Goal: Task Accomplishment & Management: Manage account settings

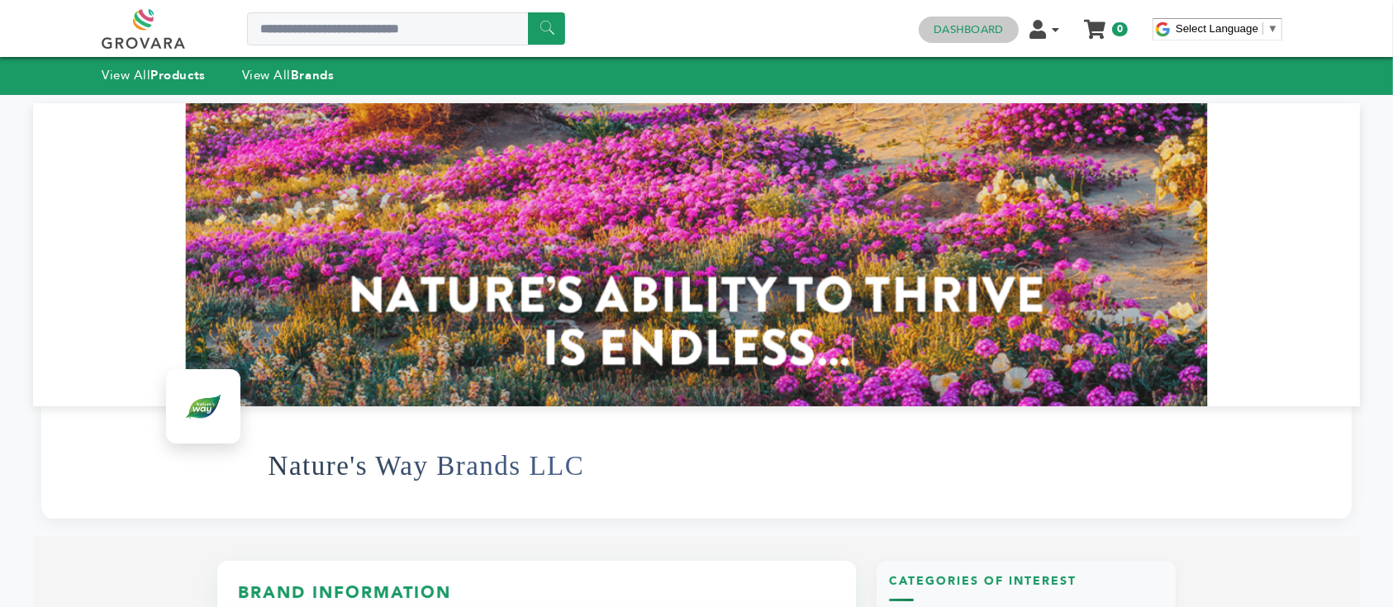
click at [964, 30] on link "Dashboard" at bounding box center [968, 29] width 69 height 15
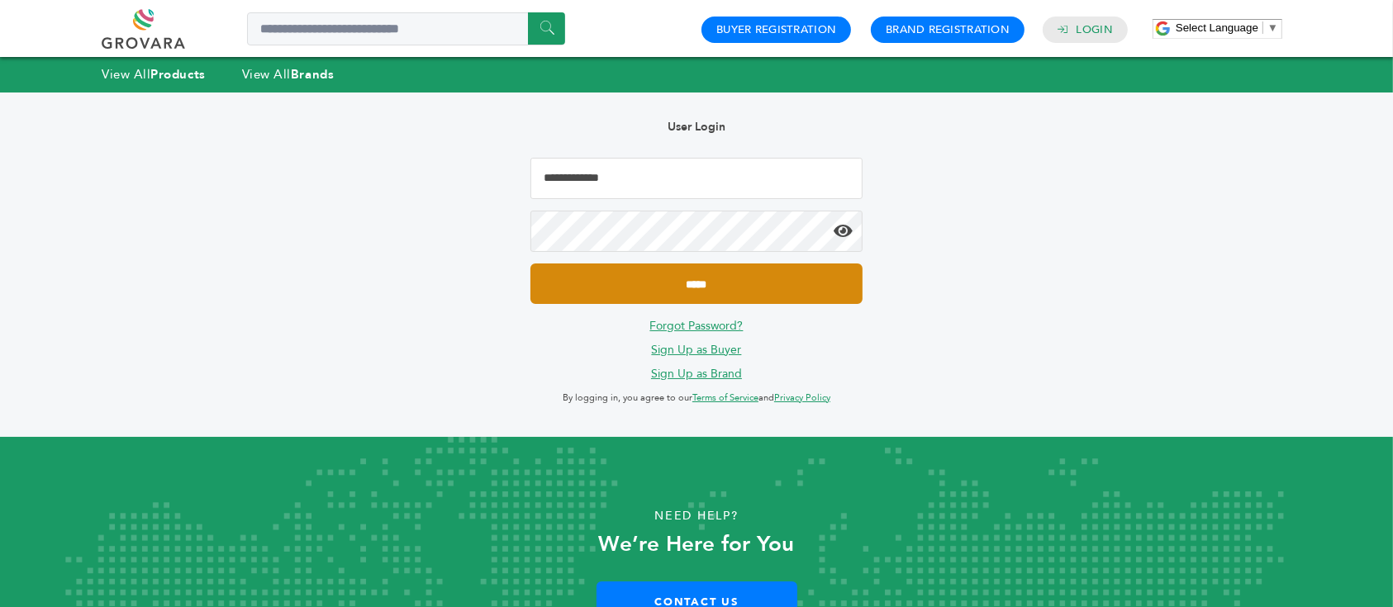
type input "**********"
click at [766, 282] on input "*****" at bounding box center [697, 284] width 332 height 40
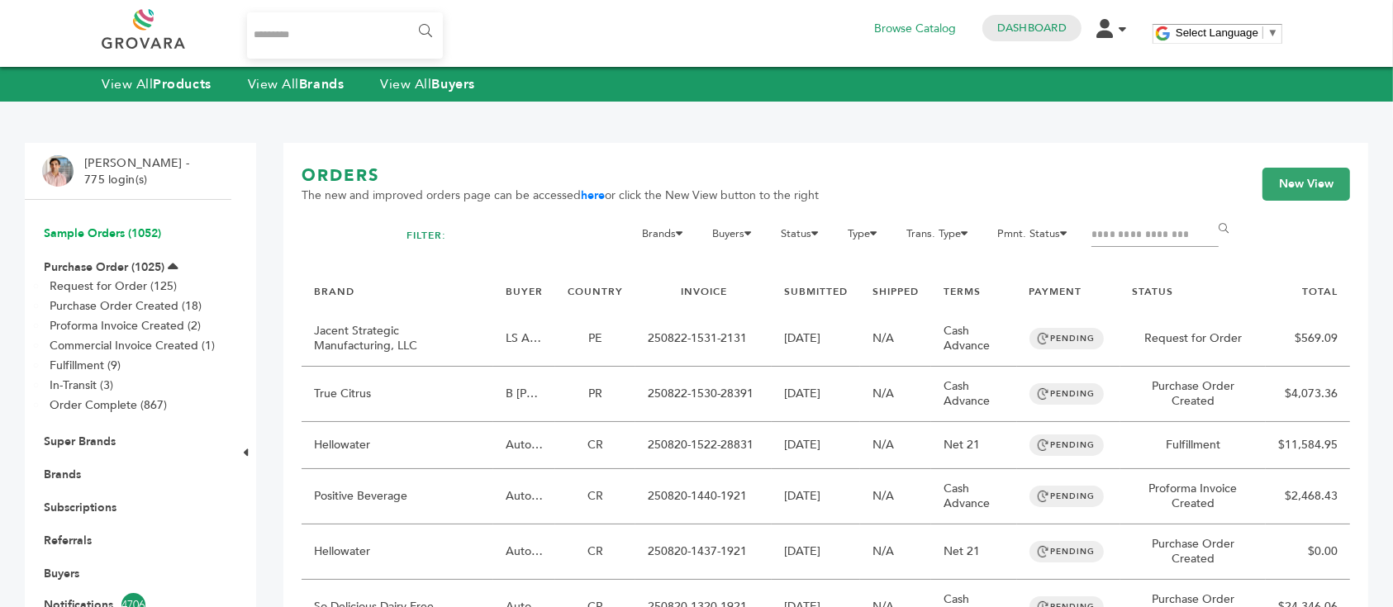
click at [119, 233] on link "Sample Orders (1052)" at bounding box center [102, 234] width 117 height 16
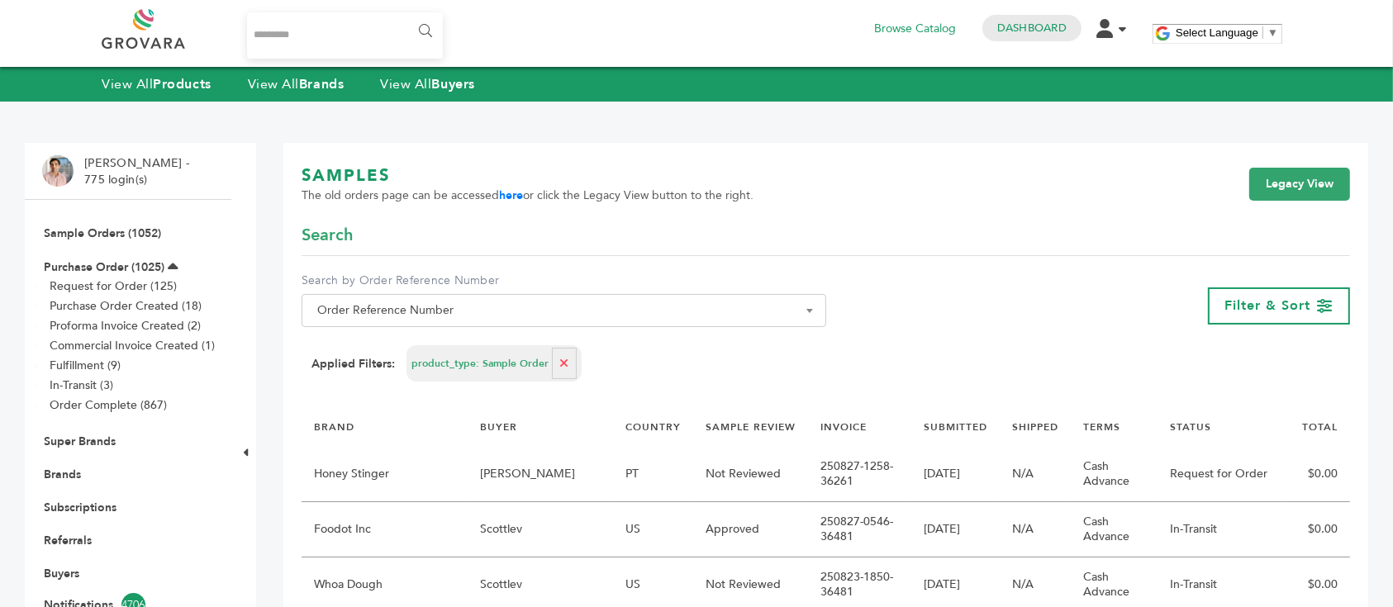
click at [119, 233] on link "Sample Orders (1052)" at bounding box center [102, 234] width 117 height 16
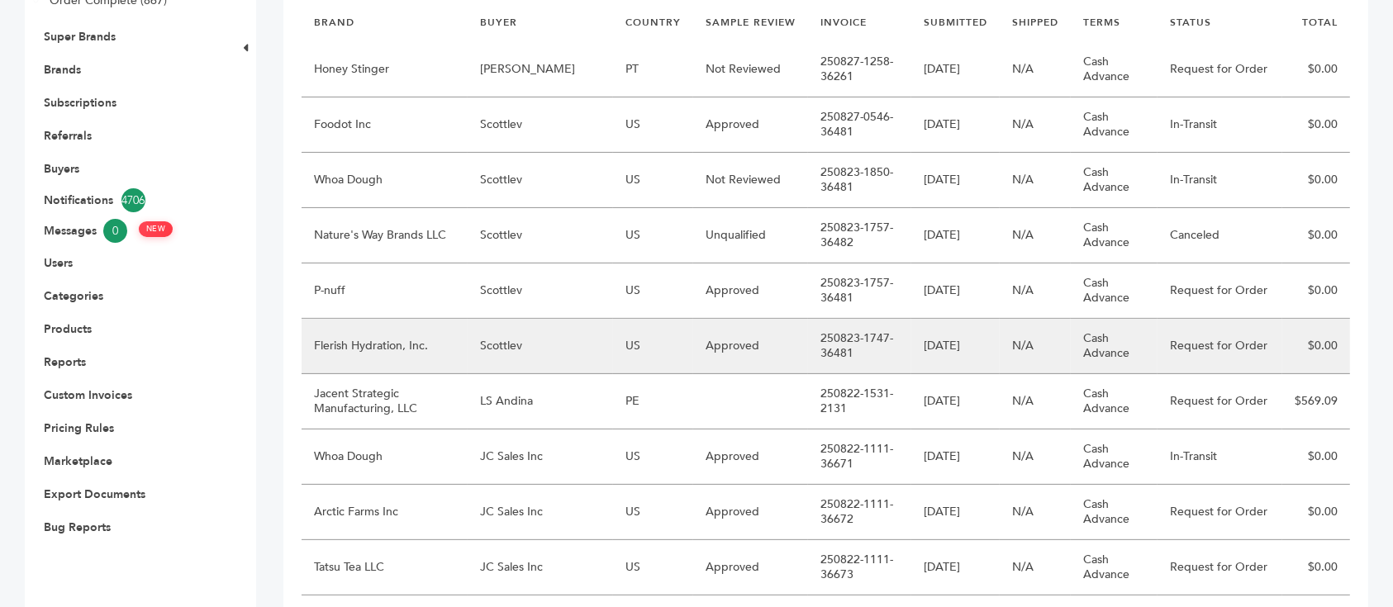
scroll to position [407, 0]
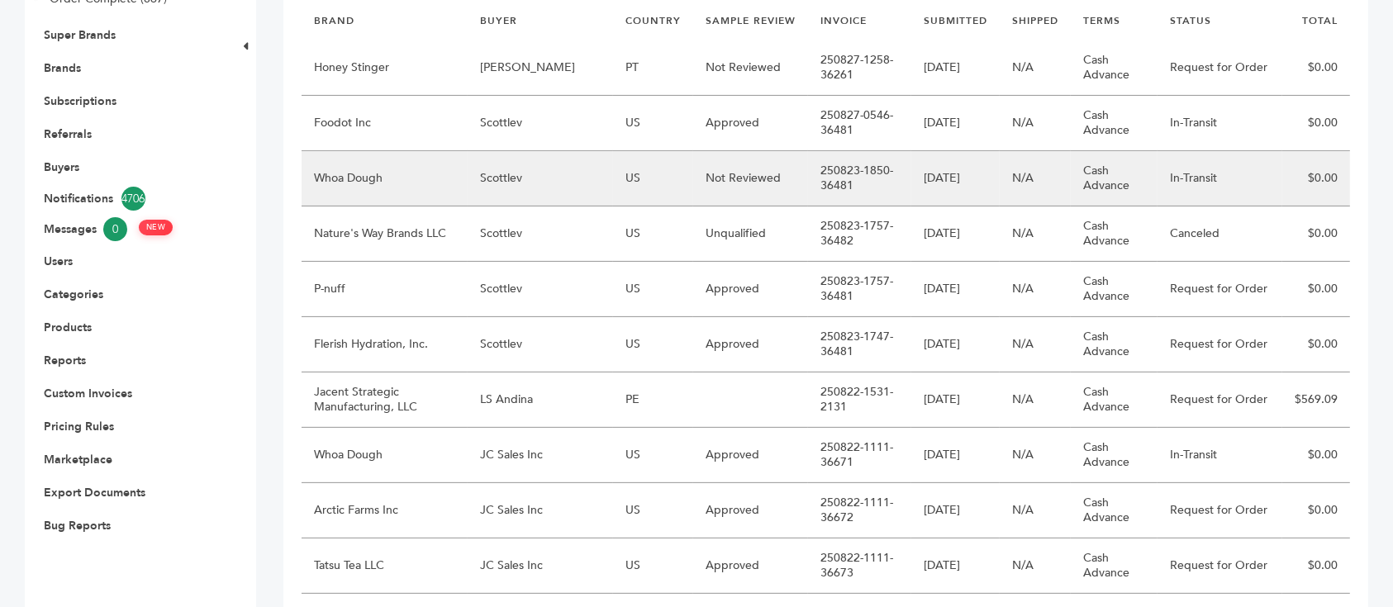
click at [508, 183] on td "Scottlev" at bounding box center [540, 178] width 145 height 55
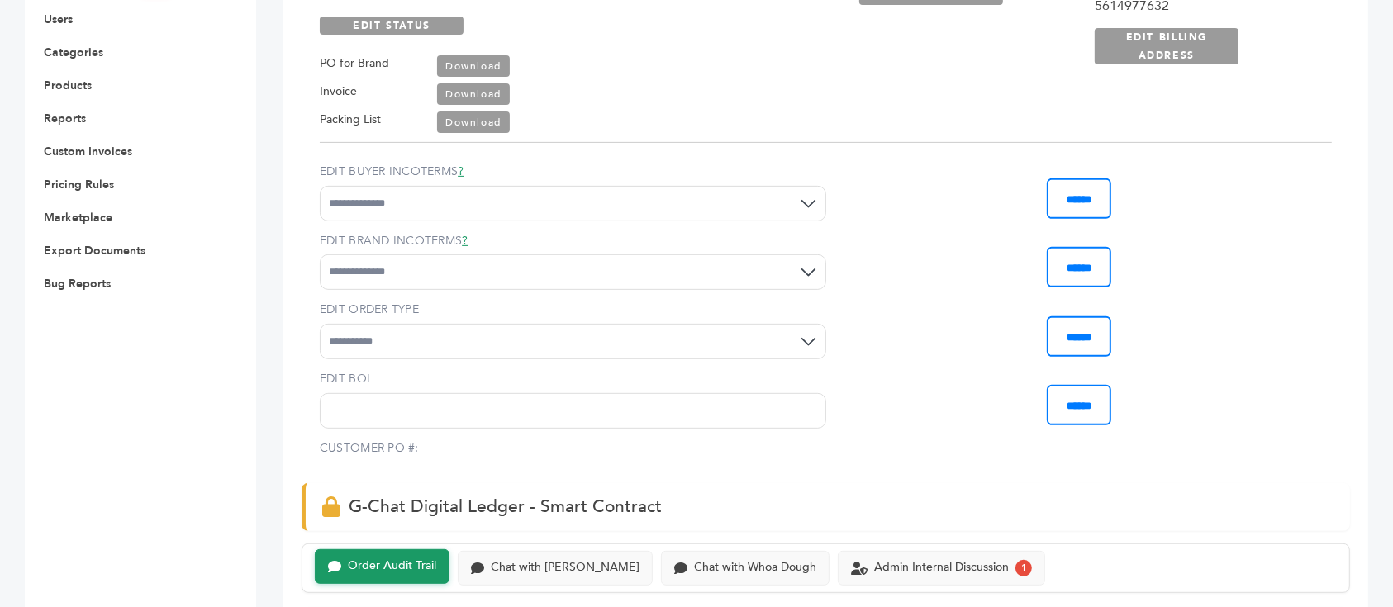
scroll to position [648, 0]
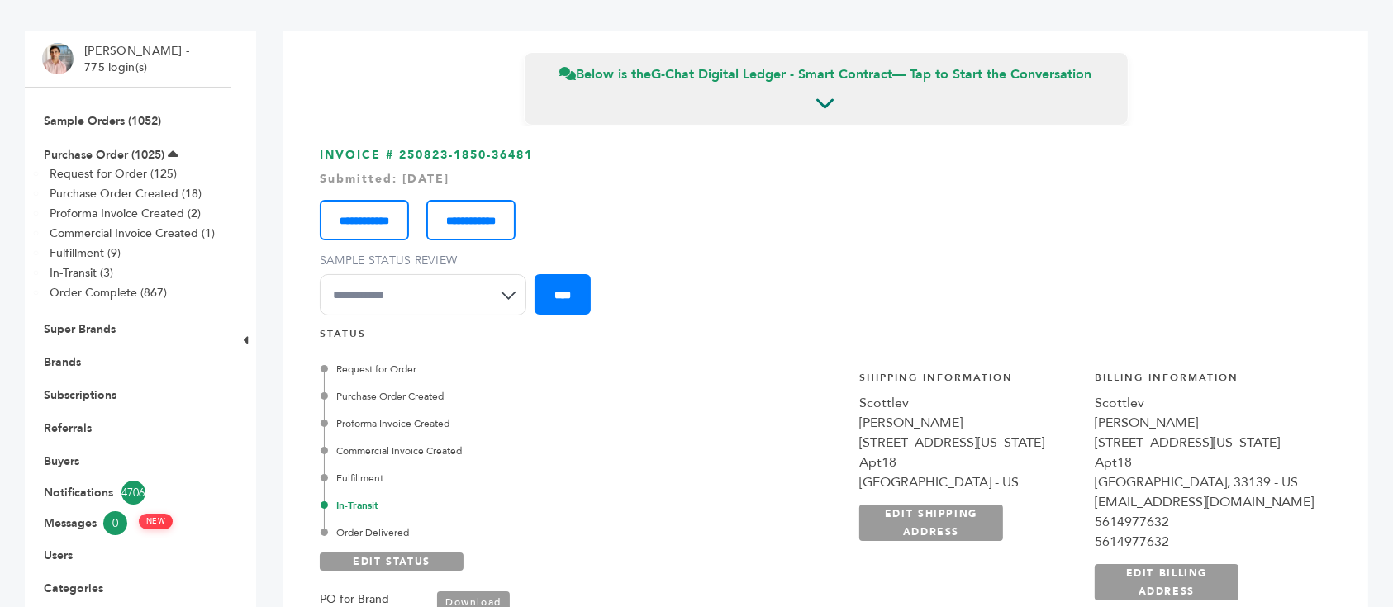
scroll to position [112, 0]
click at [142, 122] on link "Sample Orders (1052)" at bounding box center [102, 122] width 117 height 16
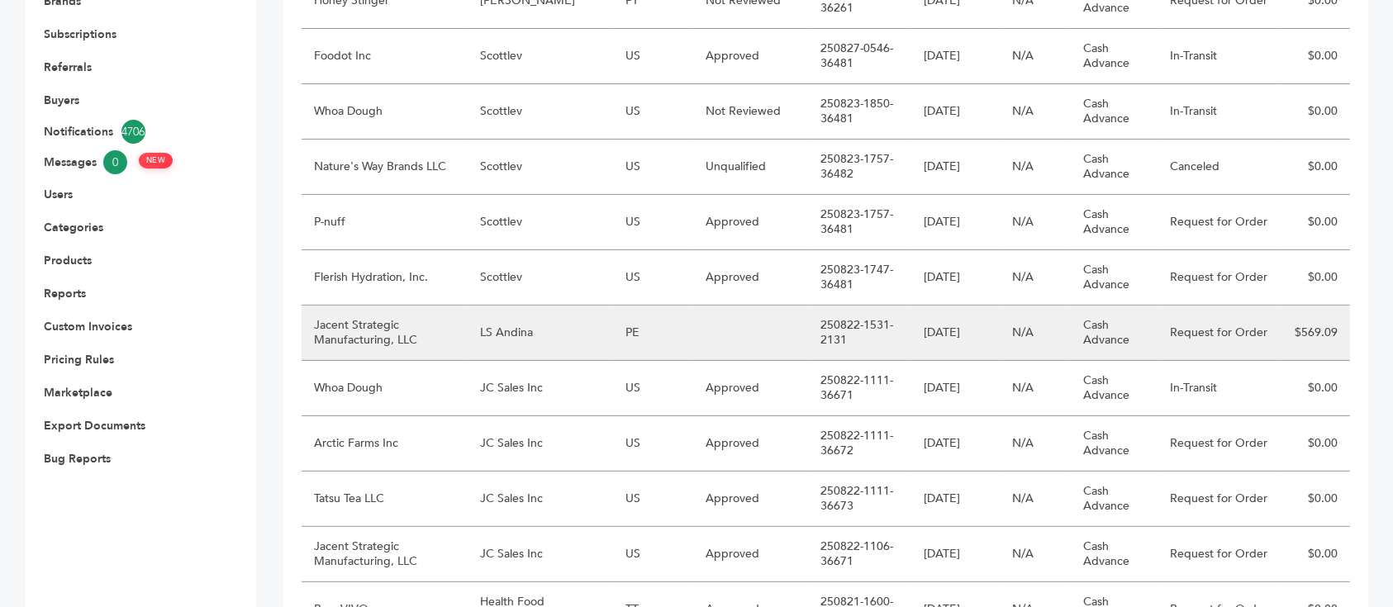
scroll to position [475, 0]
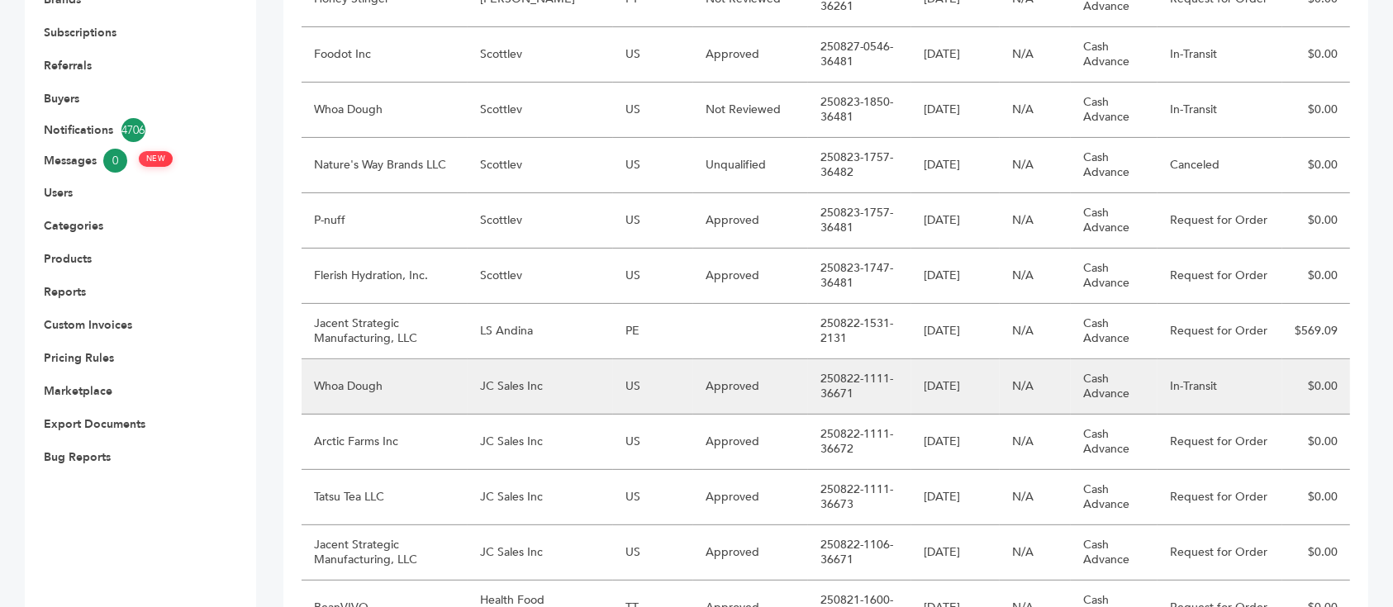
click at [450, 387] on td "Whoa Dough" at bounding box center [385, 386] width 166 height 55
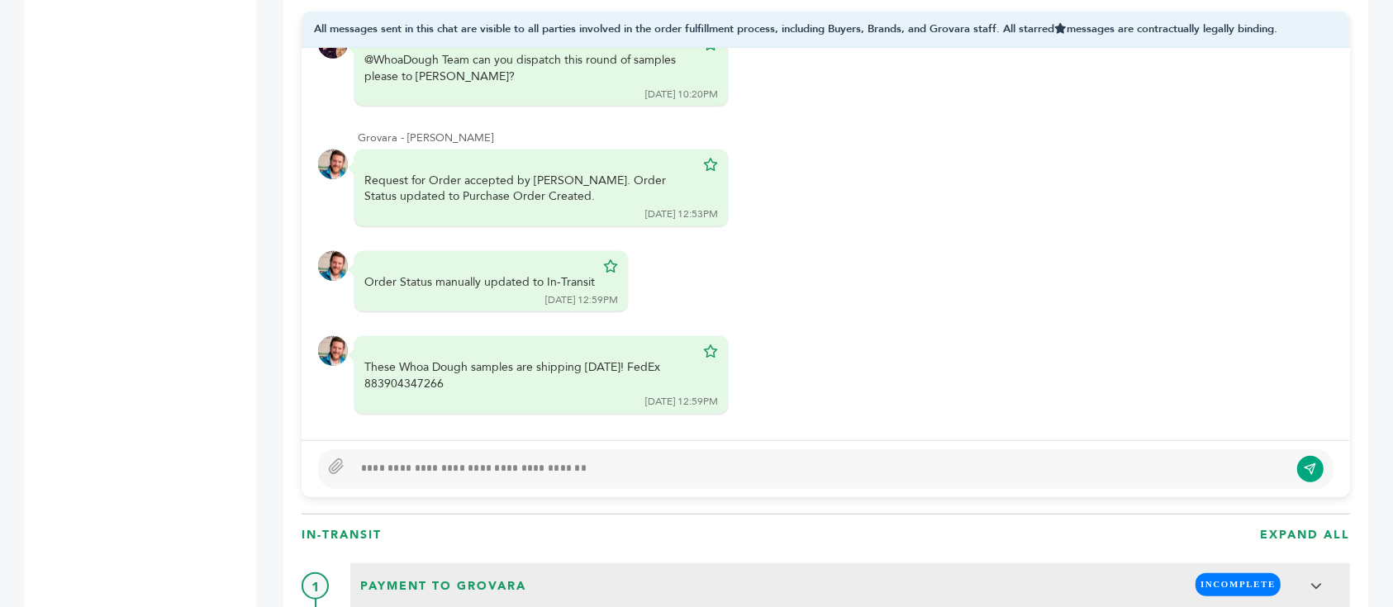
scroll to position [1128, 0]
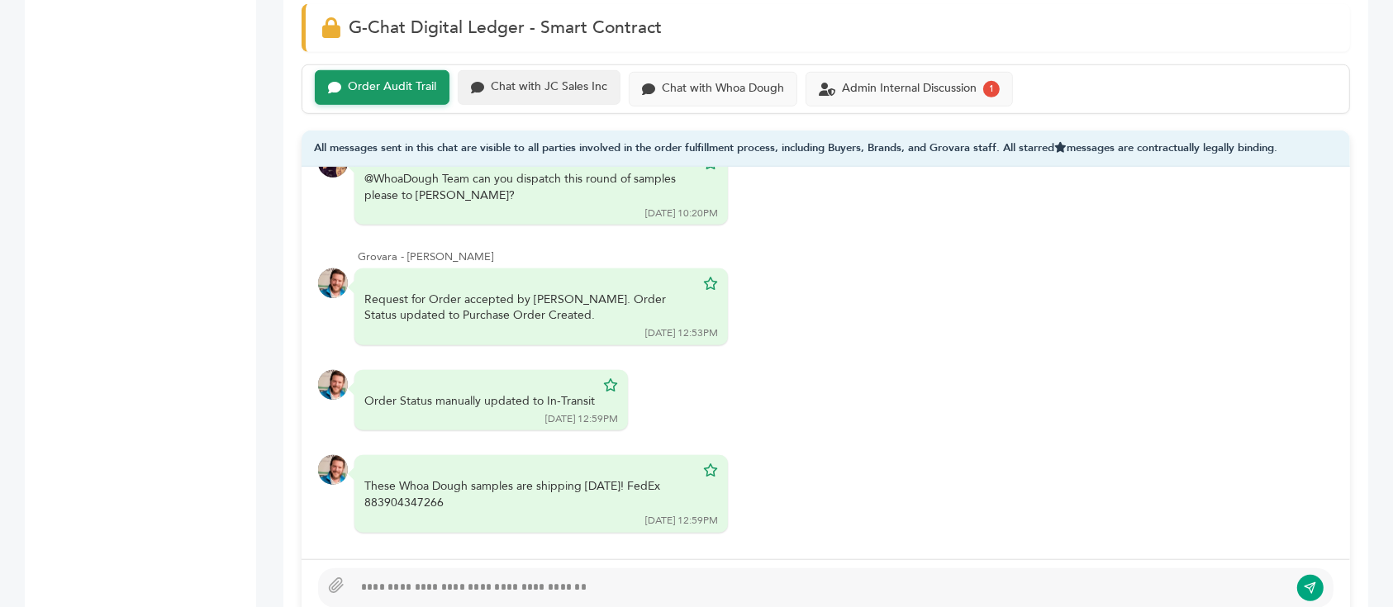
click at [536, 87] on div "Chat with JC Sales Inc" at bounding box center [549, 87] width 117 height 14
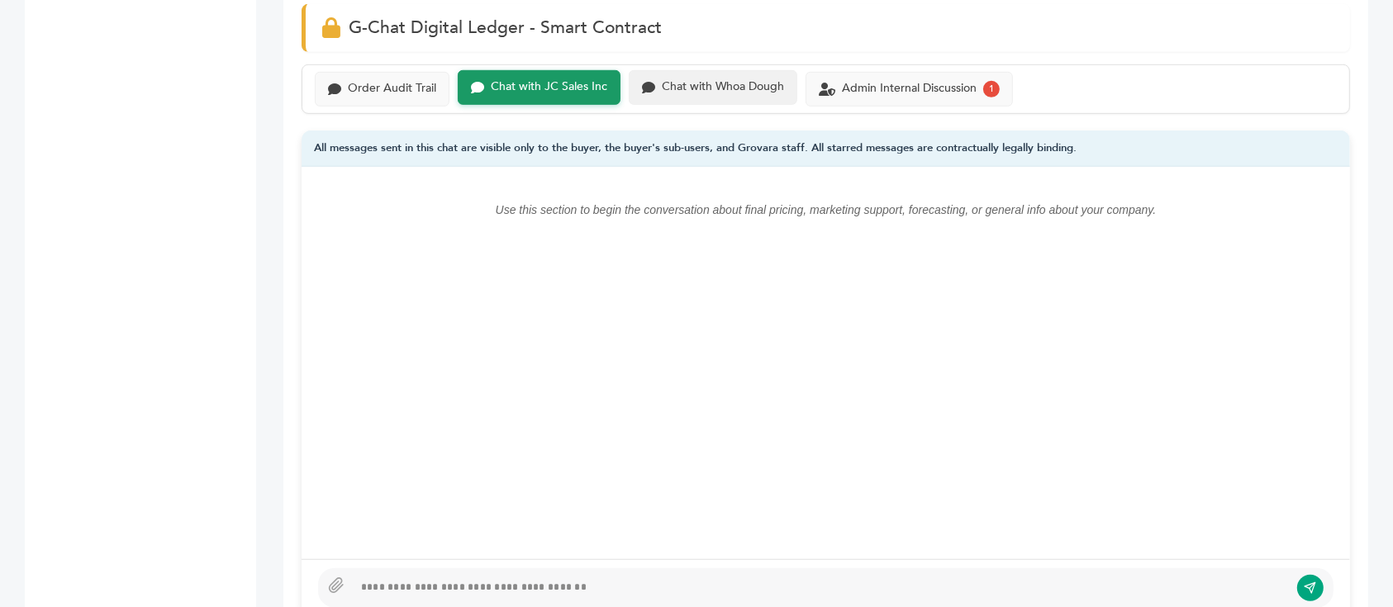
click at [727, 76] on div "Chat with Whoa Dough" at bounding box center [713, 87] width 169 height 35
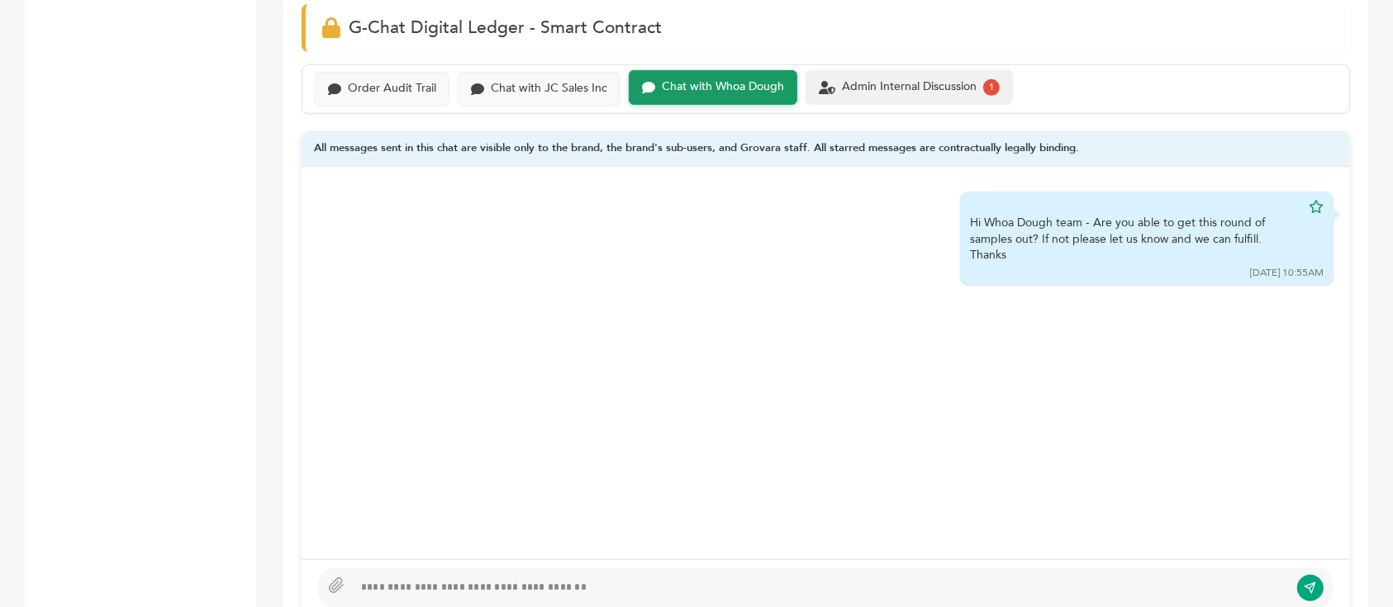
click at [931, 81] on div "Admin Internal Discussion" at bounding box center [909, 87] width 135 height 14
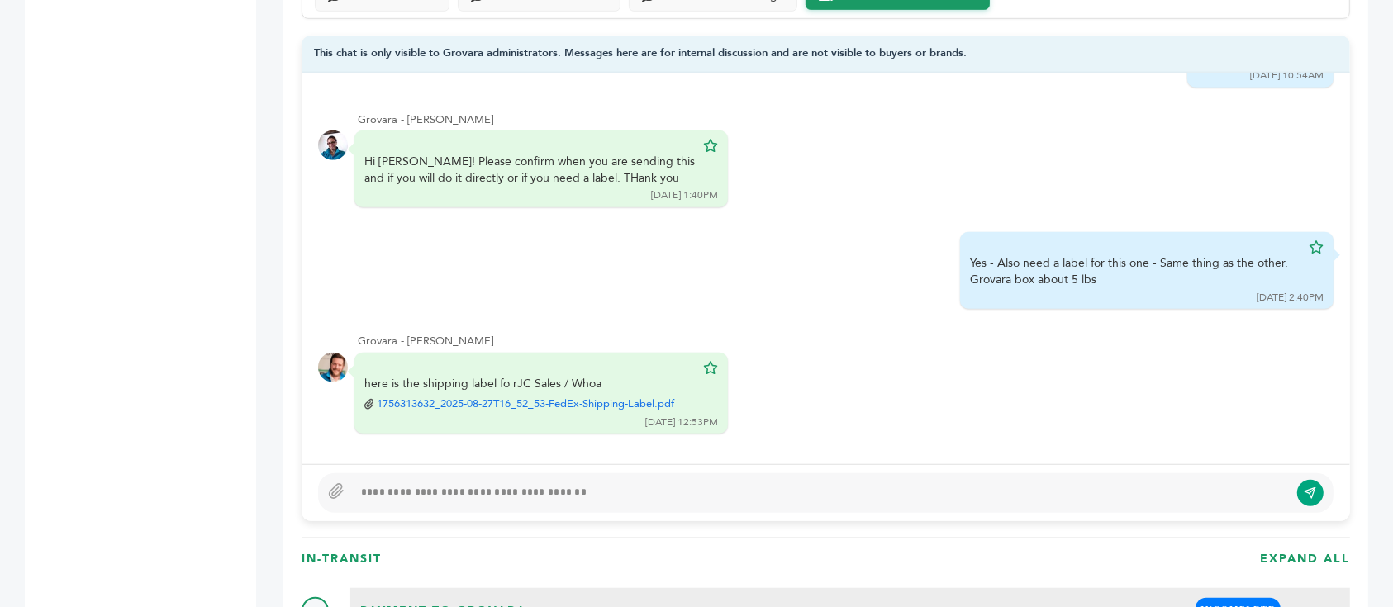
scroll to position [1221, 0]
drag, startPoint x: 463, startPoint y: 504, endPoint x: 495, endPoint y: 481, distance: 39.7
click at [495, 481] on div at bounding box center [826, 493] width 1016 height 40
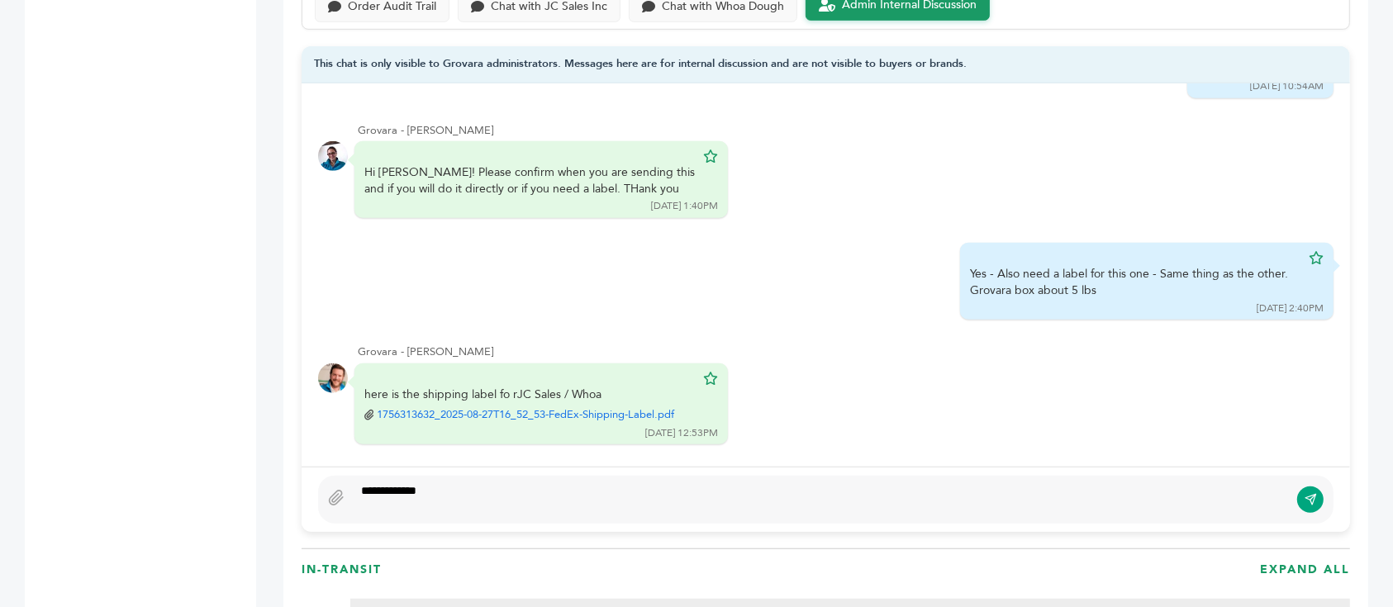
type textarea "**********"
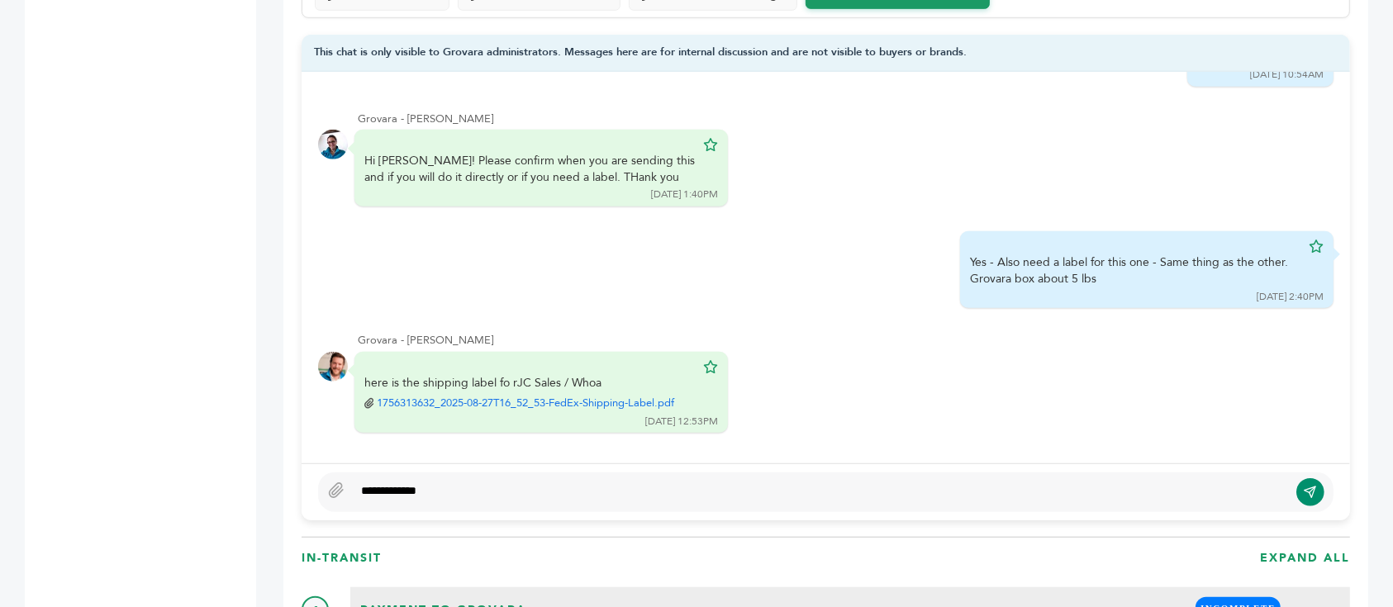
click at [1314, 488] on icon "submit" at bounding box center [1314, 491] width 6 height 6
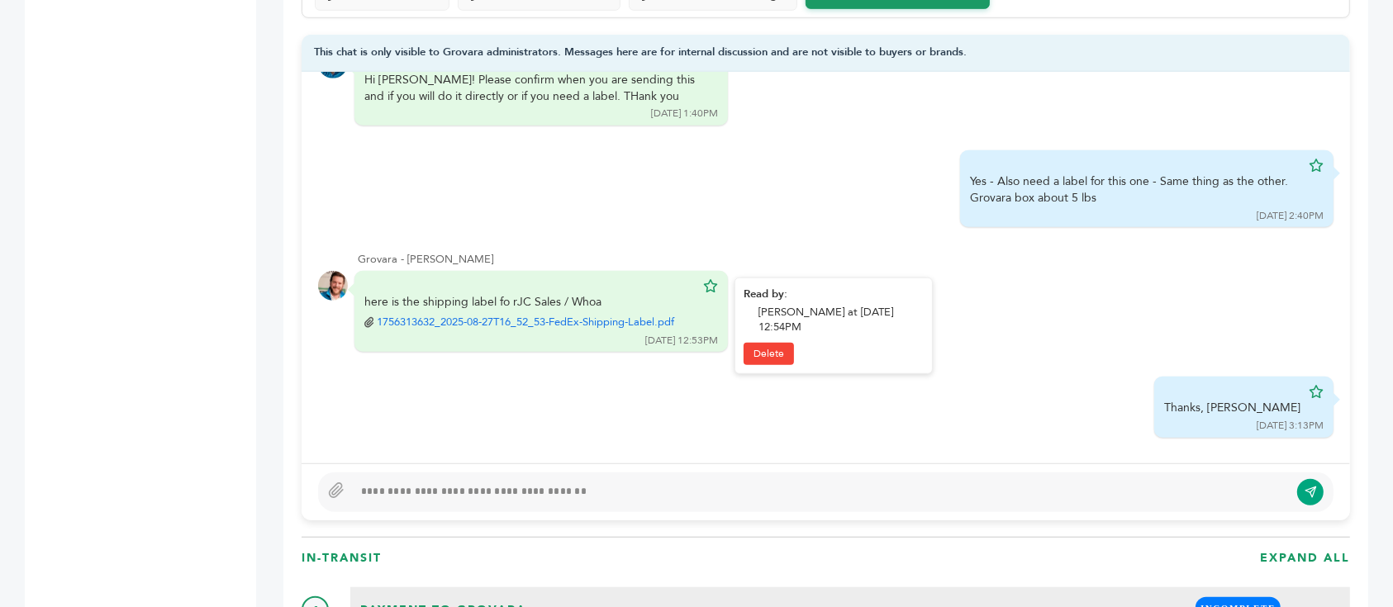
click at [600, 315] on link "1756313632_2025-08-27T16_52_53-FedEx-Shipping-Label.pdf" at bounding box center [526, 322] width 298 height 15
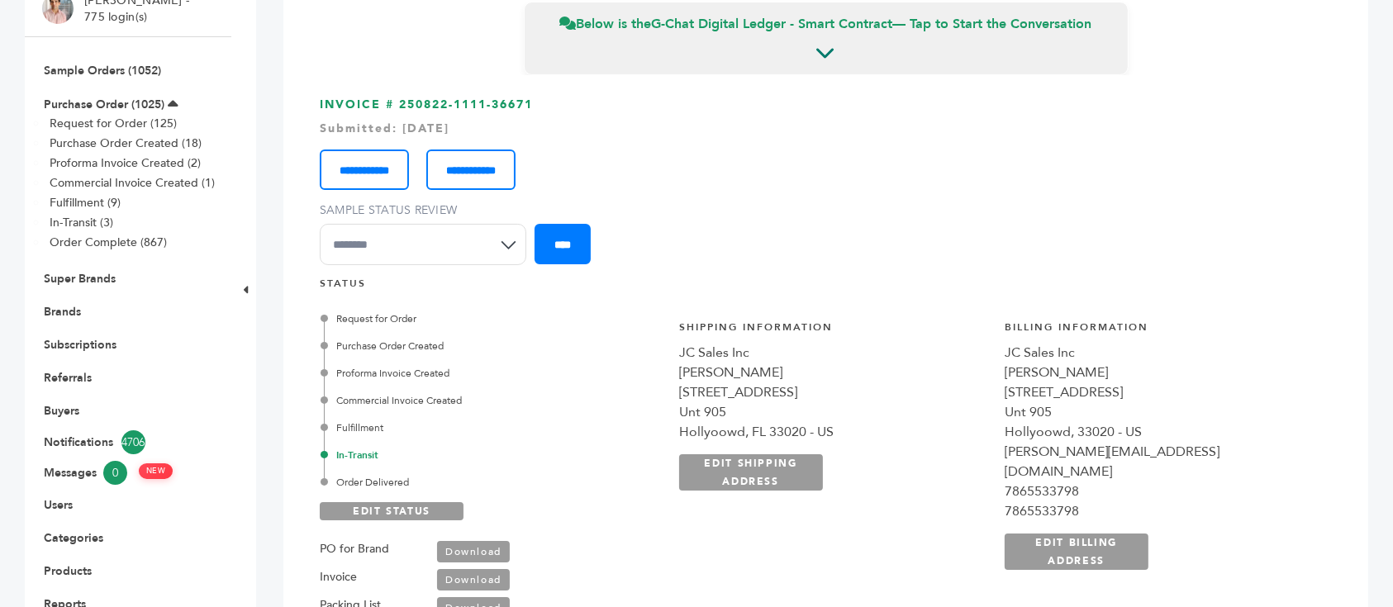
scroll to position [129, 0]
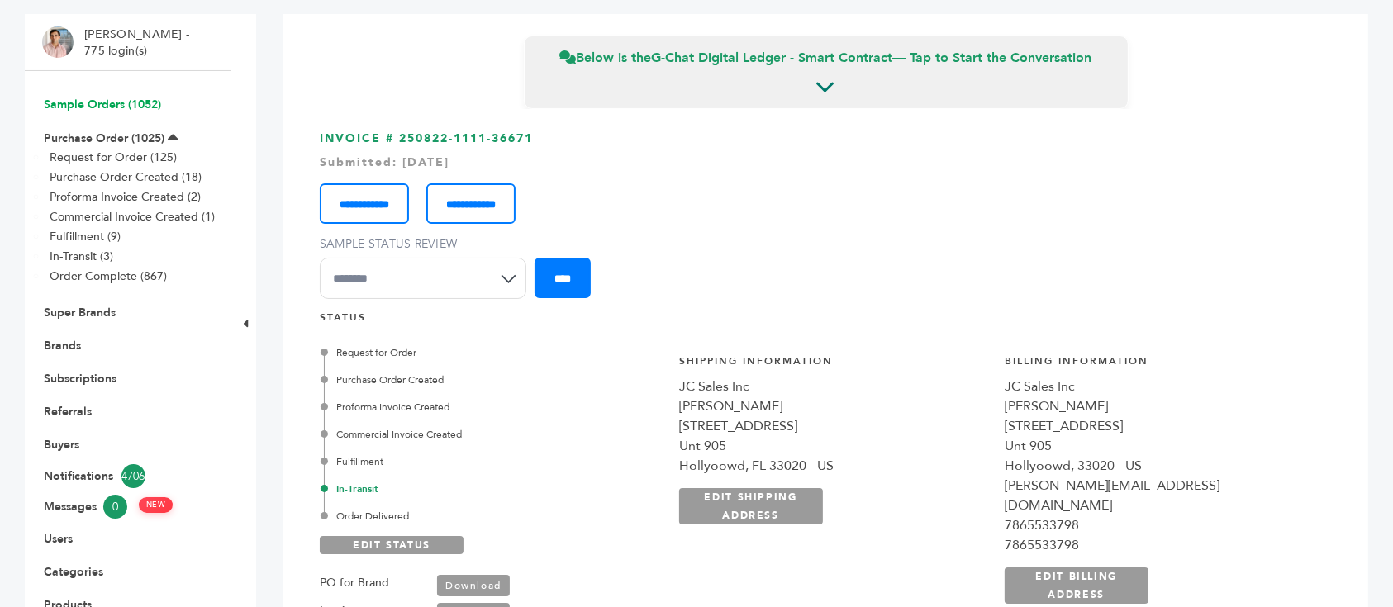
click at [145, 104] on link "Sample Orders (1052)" at bounding box center [102, 105] width 117 height 16
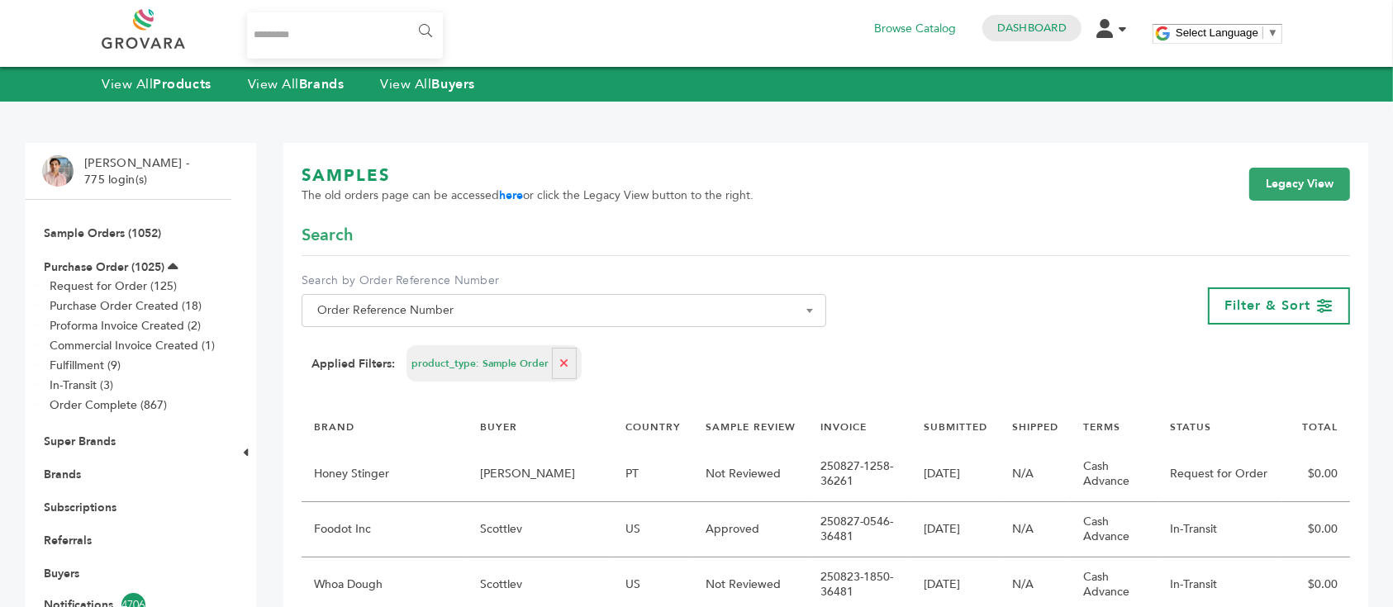
scroll to position [173, 0]
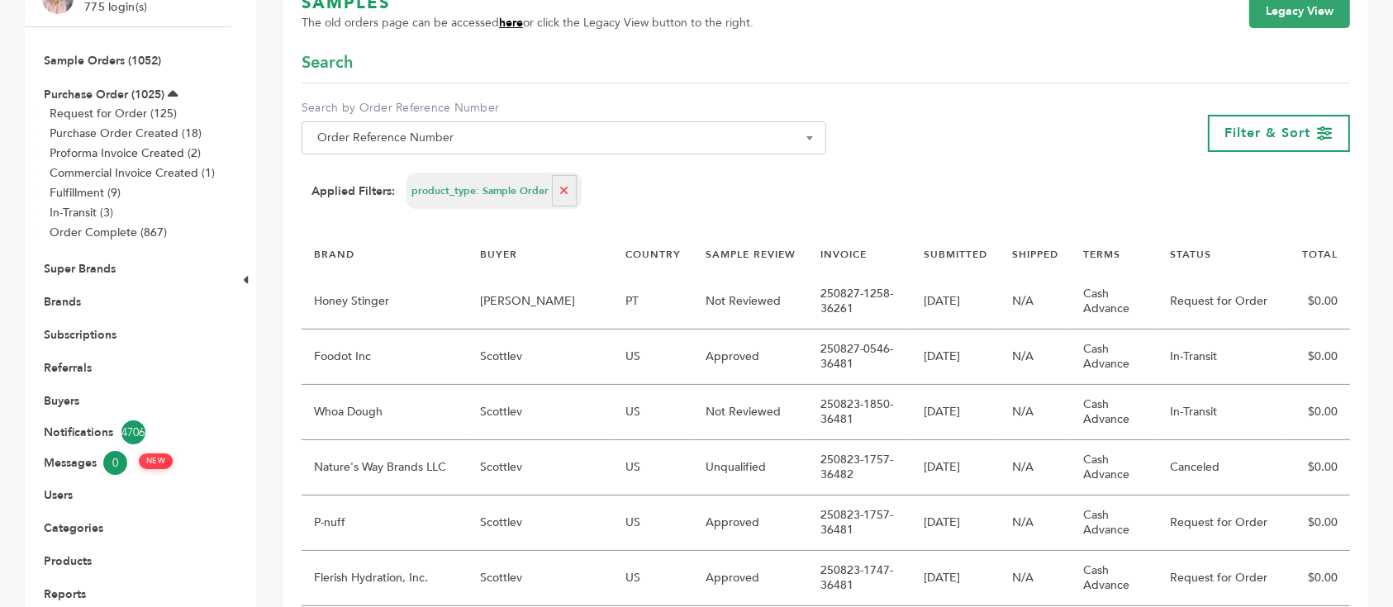
click at [502, 17] on link "here" at bounding box center [511, 23] width 24 height 16
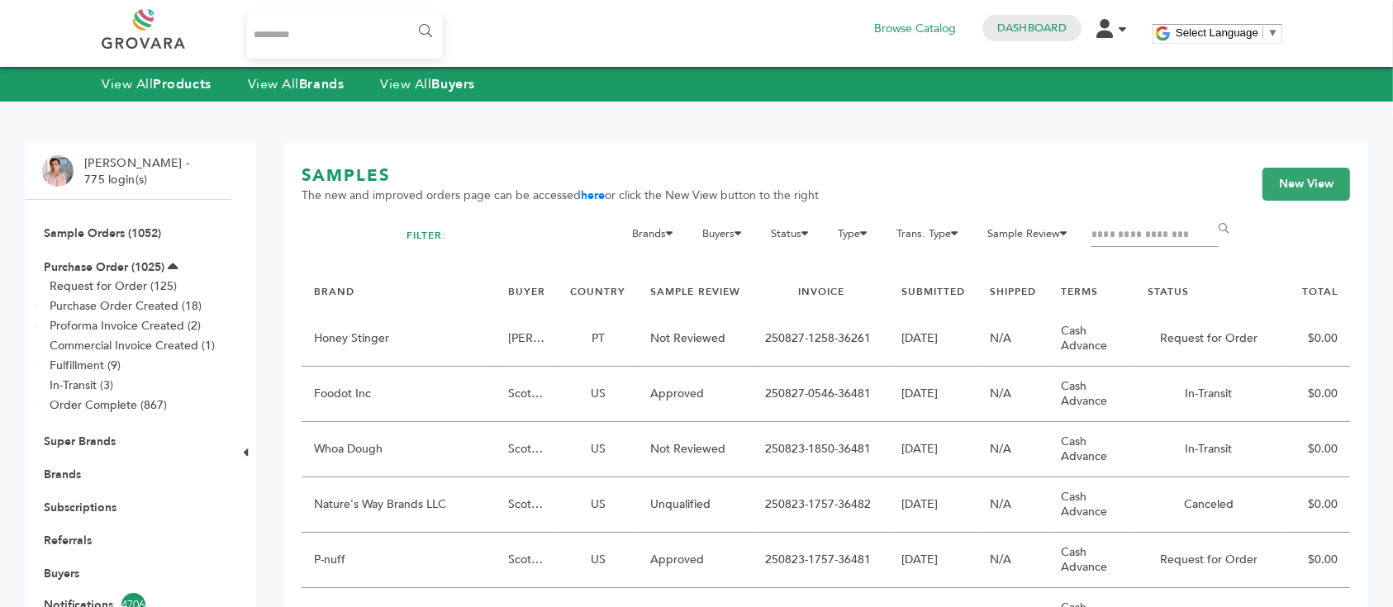
click at [1124, 234] on input "Filter by keywords" at bounding box center [1155, 235] width 127 height 23
type input "********"
click at [1208, 212] on input "******" at bounding box center [1226, 228] width 37 height 33
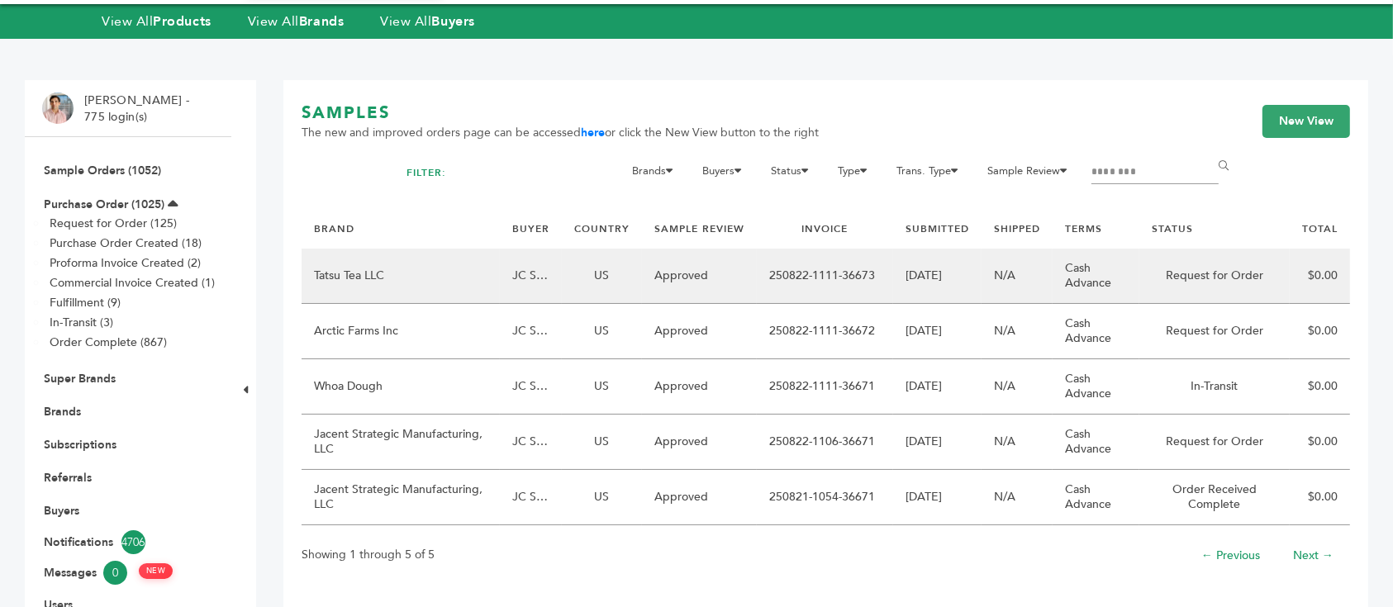
scroll to position [79, 0]
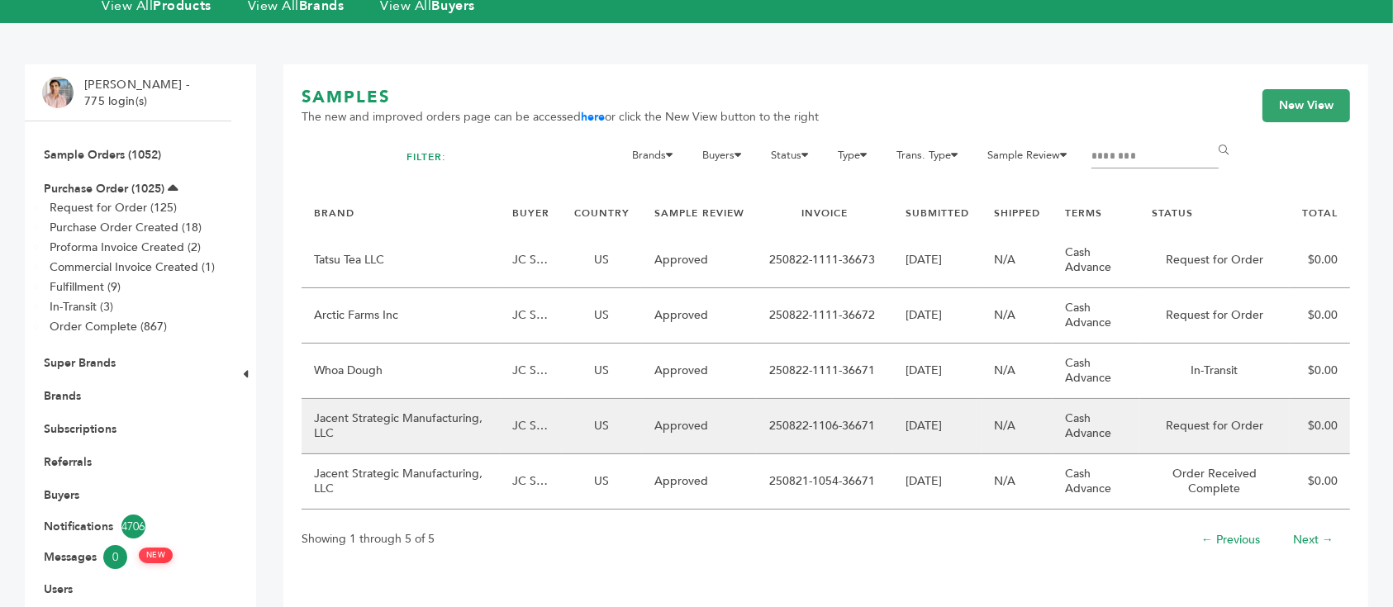
click at [450, 407] on td "Jacent Strategic Manufacturing, LLC" at bounding box center [401, 426] width 198 height 55
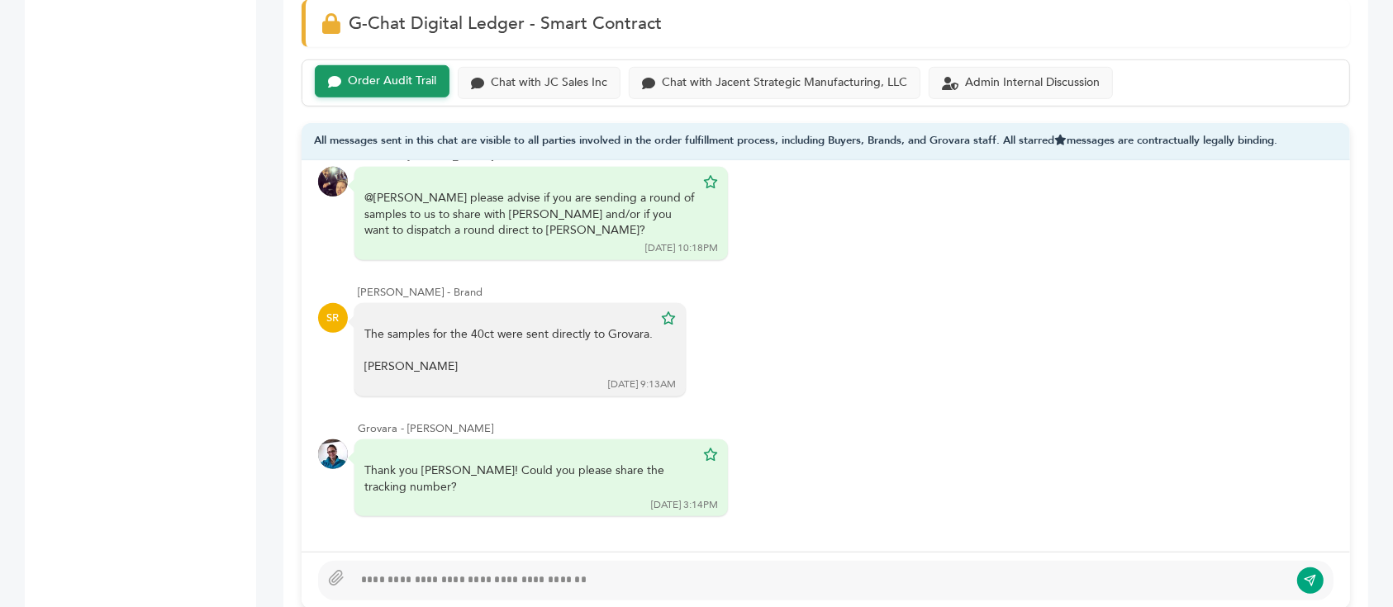
scroll to position [1164, 0]
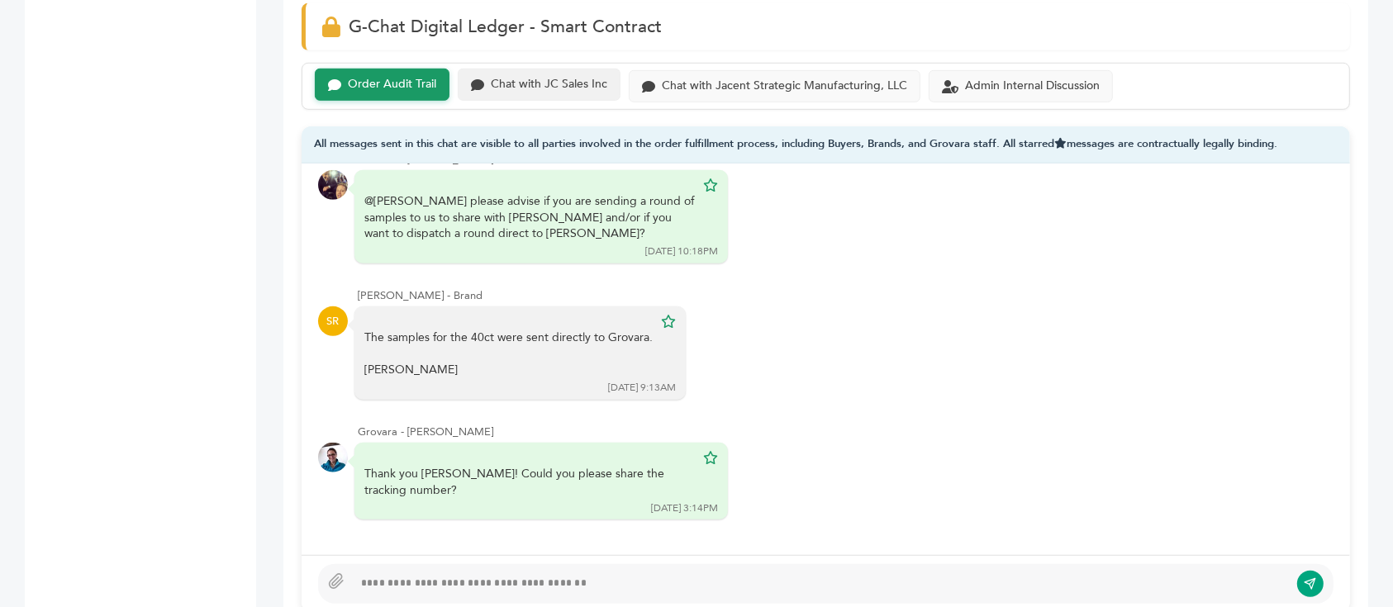
click at [546, 79] on div "Chat with JC Sales Inc" at bounding box center [539, 85] width 163 height 32
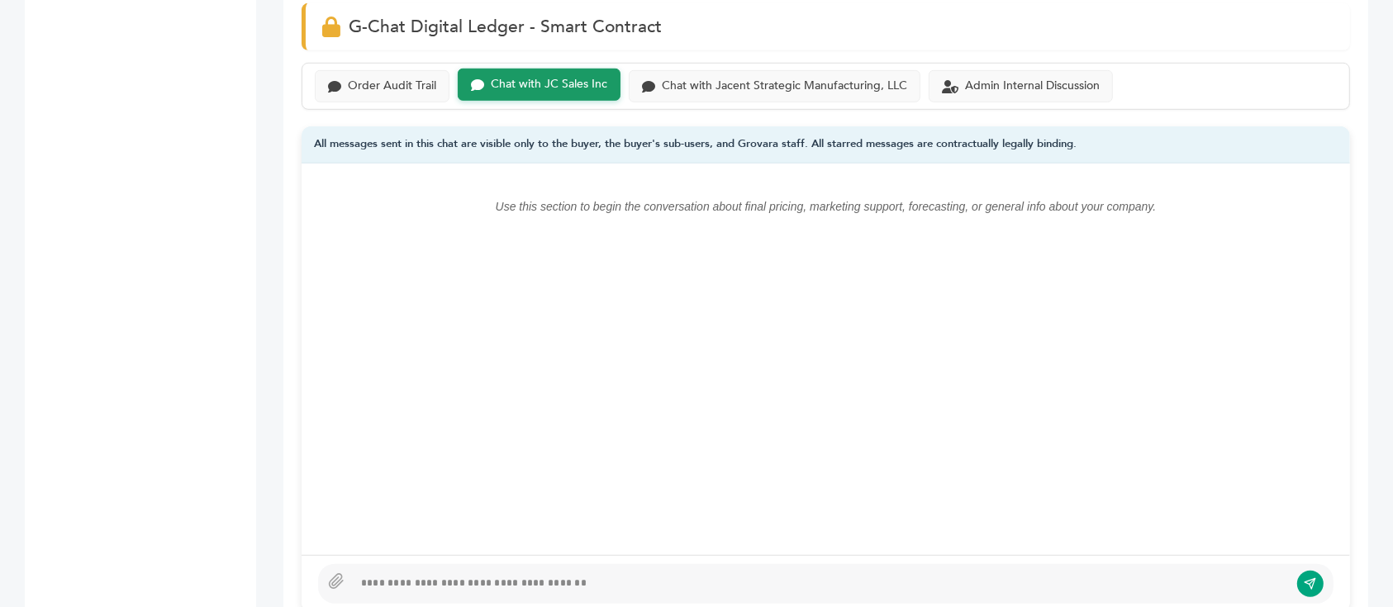
click at [721, 84] on div "Order Audit Trail Chat with JC Sales Inc Chat with Jacent Strategic Manufacturi…" at bounding box center [826, 86] width 1049 height 47
click at [743, 76] on div "Chat with Jacent Strategic Manufacturing, LLC" at bounding box center [775, 85] width 292 height 32
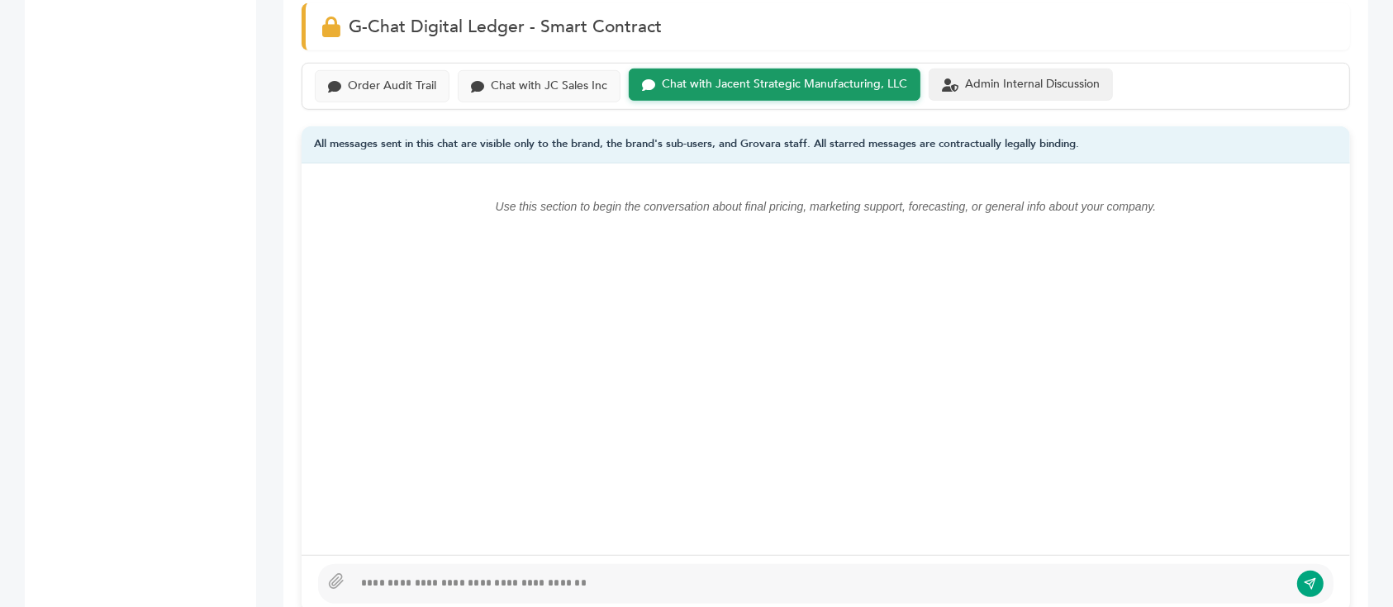
click at [991, 78] on div "Admin Internal Discussion" at bounding box center [1032, 85] width 135 height 14
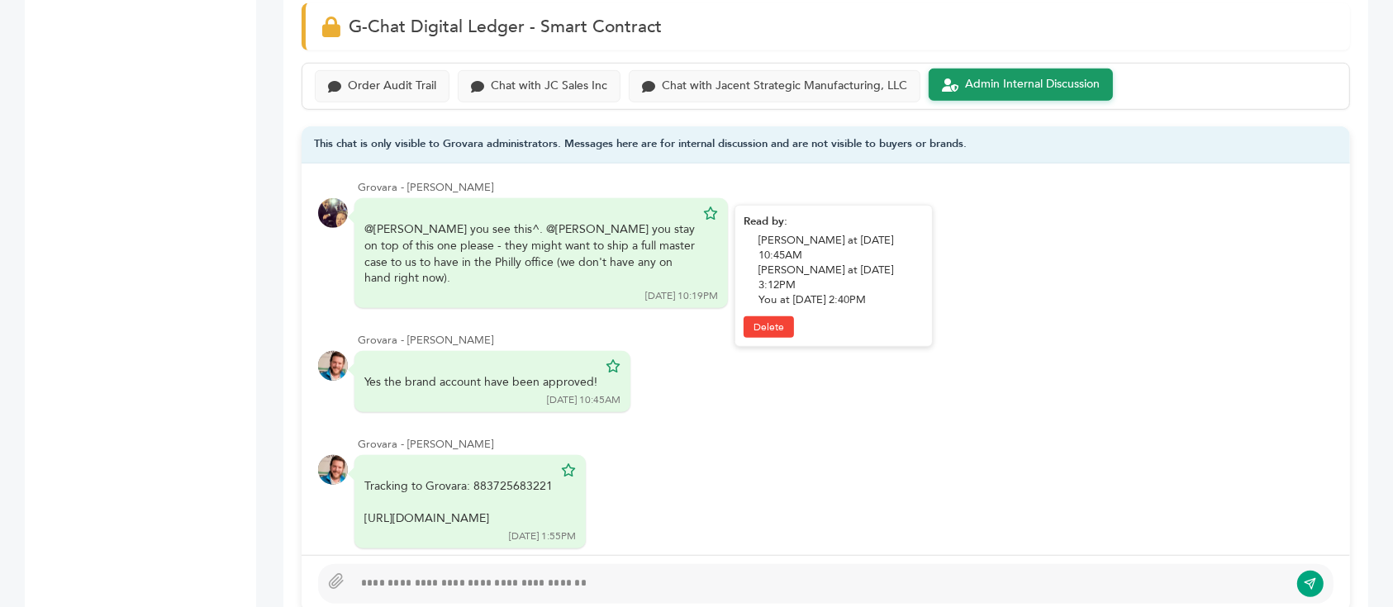
scroll to position [164, 0]
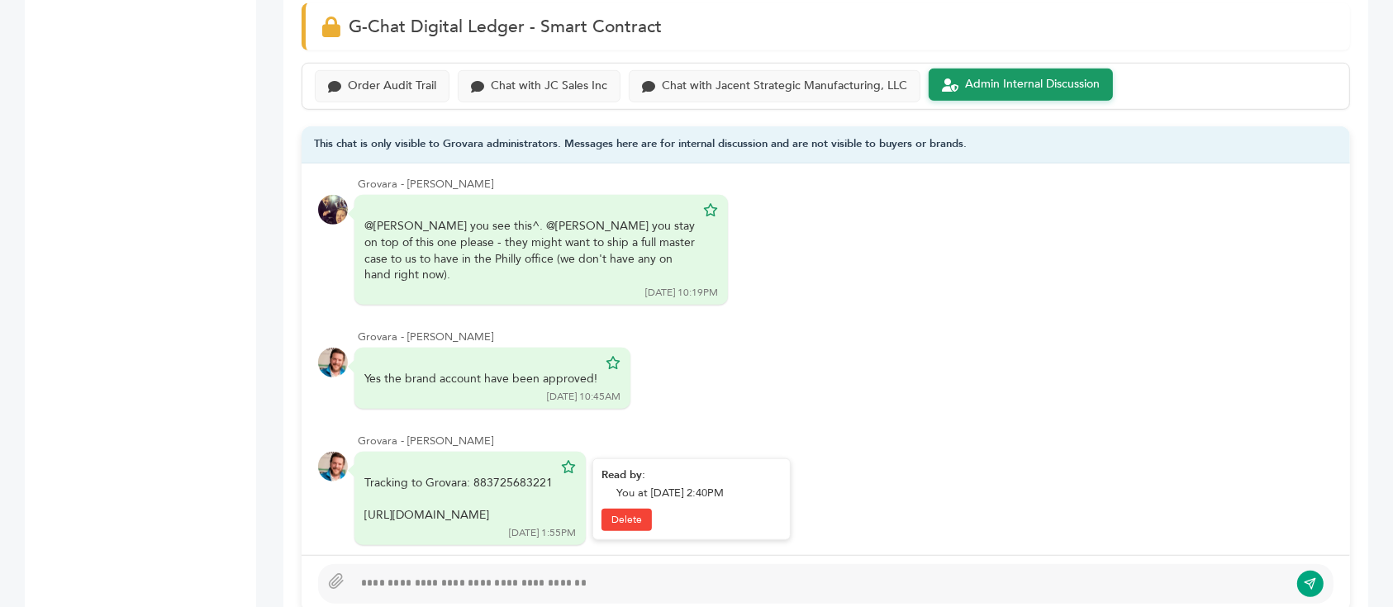
click at [495, 507] on div "https://www.fedex.com/fedextrack/?trknbr=883725683221&trkqual=12029~88372568322…" at bounding box center [458, 515] width 188 height 17
click at [514, 475] on div "Tracking to Grovara: 883725683221 https://www.fedex.com/fedextrack/?trknbr=8837…" at bounding box center [458, 499] width 188 height 49
copy div "883725683221"
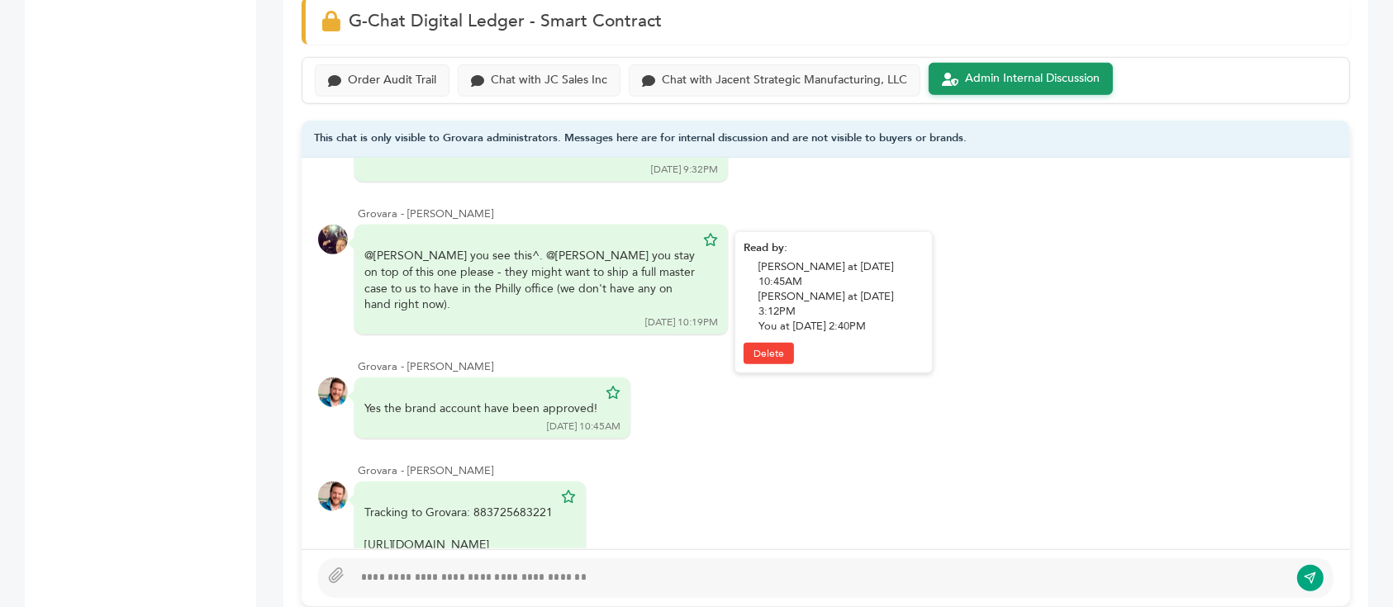
scroll to position [126, 0]
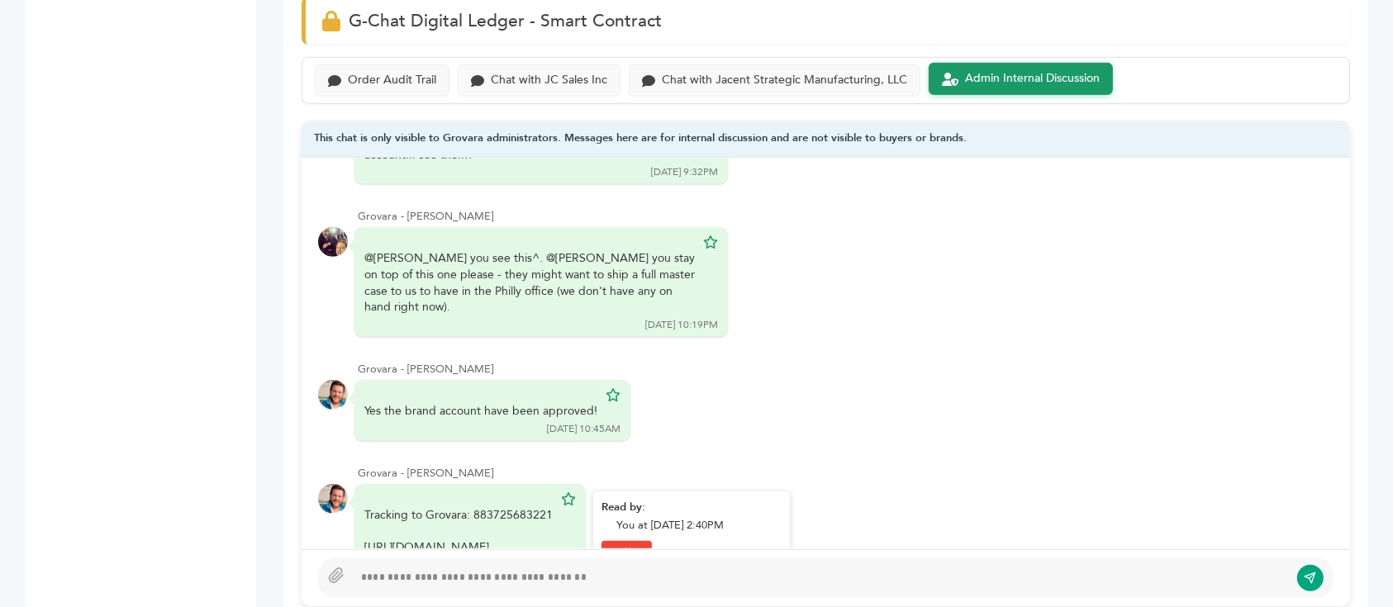
click at [482, 540] on div "https://www.fedex.com/fedextrack/?trknbr=883725683221&trkqual=12029~88372568322…" at bounding box center [458, 548] width 188 height 17
copy div "https://www.fedex.com/fedextrack/?trknbr=883725683221&trkqual=12029~88372568322…"
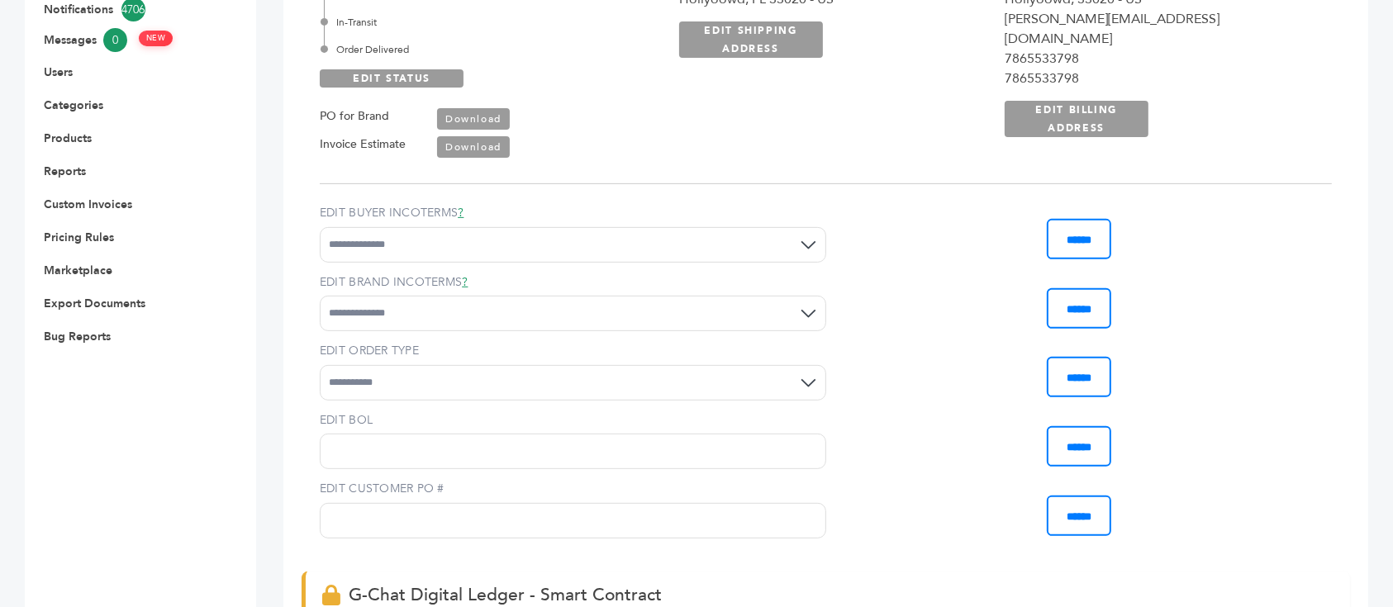
scroll to position [0, 0]
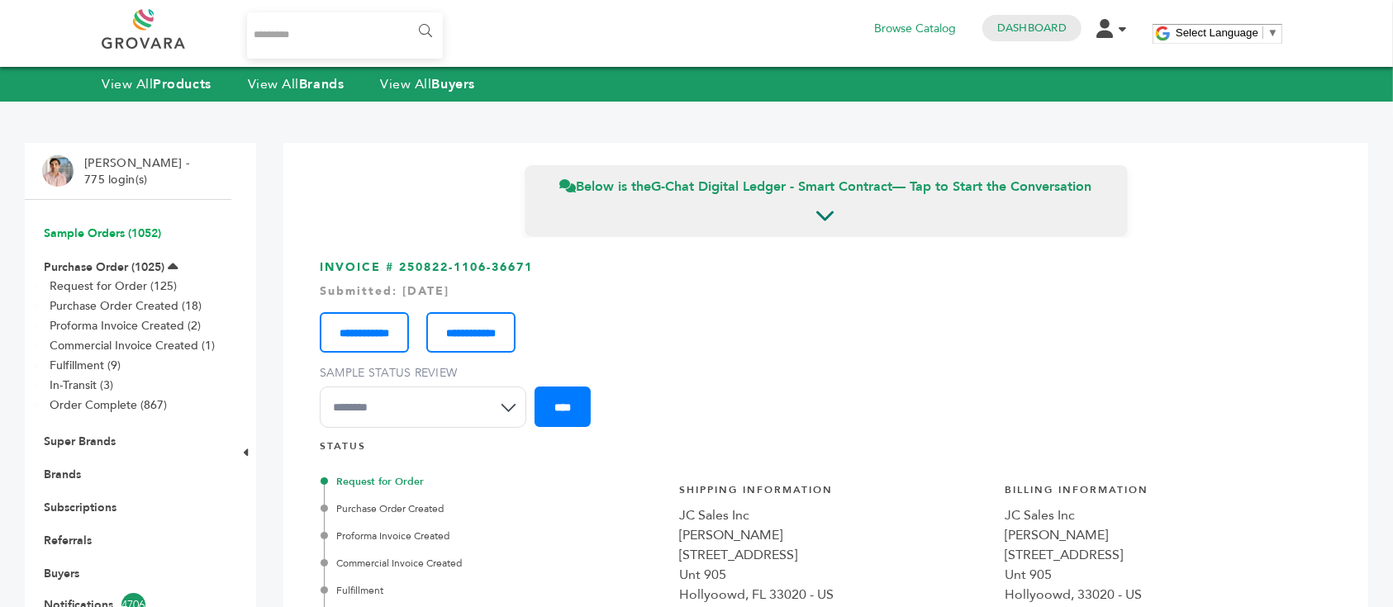
click at [95, 230] on link "Sample Orders (1052)" at bounding box center [102, 234] width 117 height 16
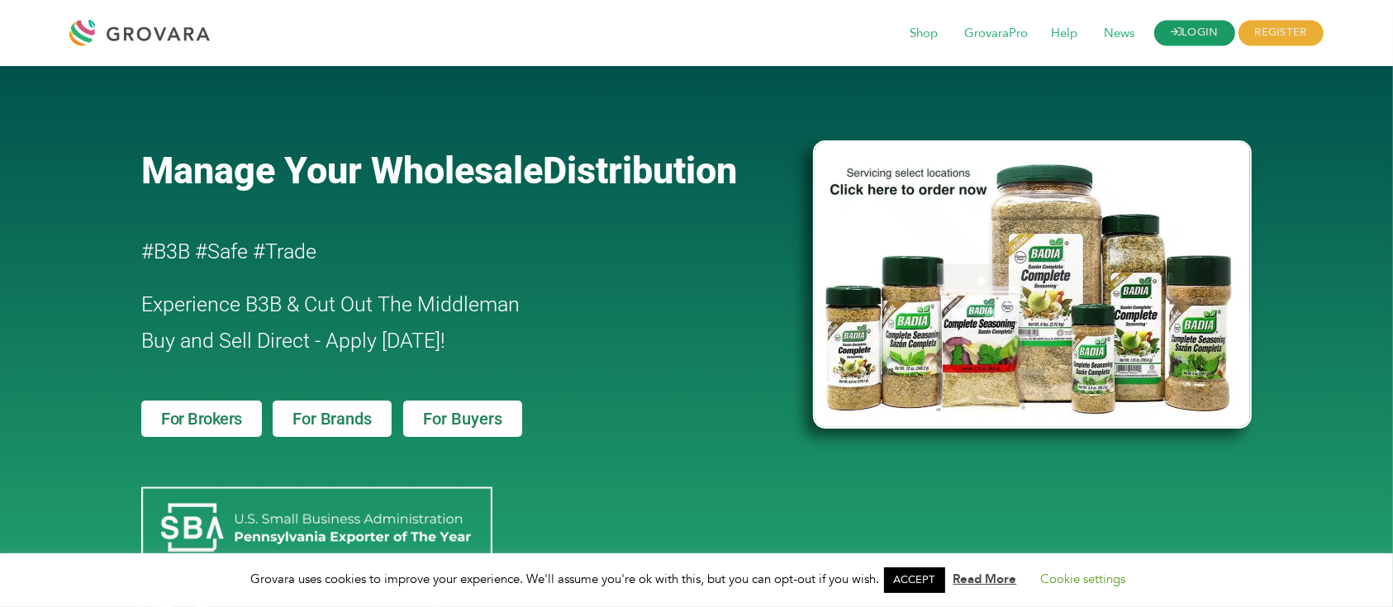
click at [1209, 32] on link "LOGIN" at bounding box center [1195, 34] width 81 height 26
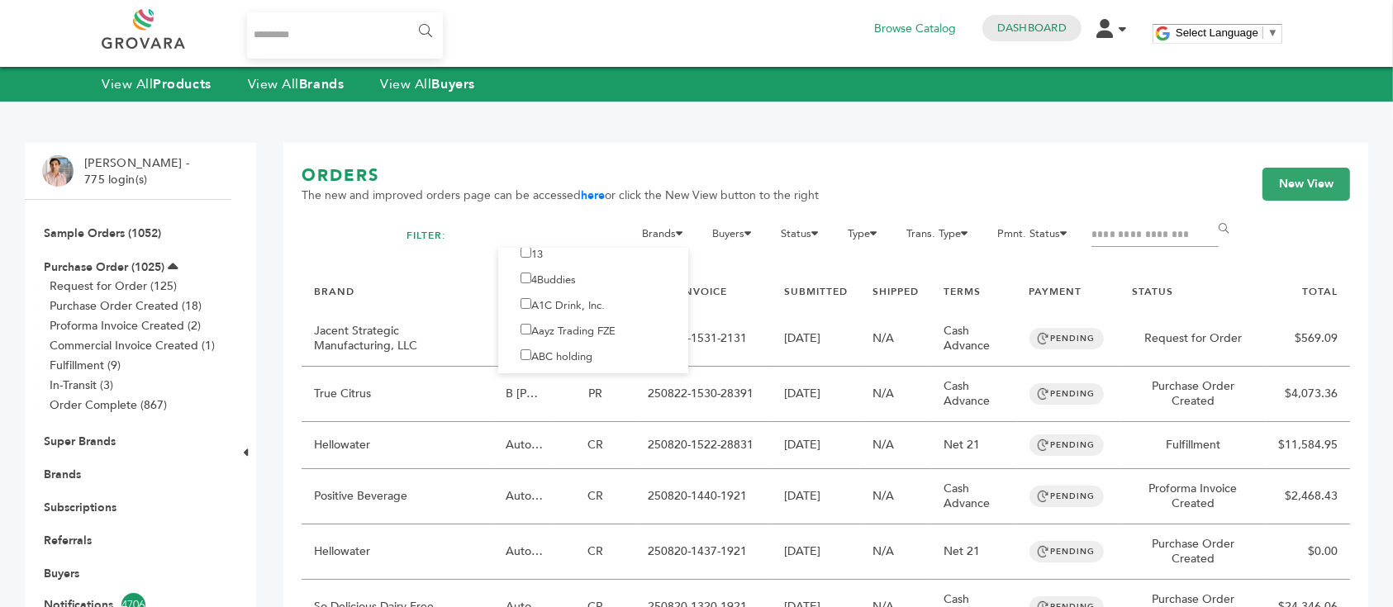
scroll to position [40, 0]
click at [1144, 230] on input "Filter by keywords" at bounding box center [1155, 235] width 127 height 23
click at [114, 239] on link "Sample Orders (1052)" at bounding box center [102, 234] width 117 height 16
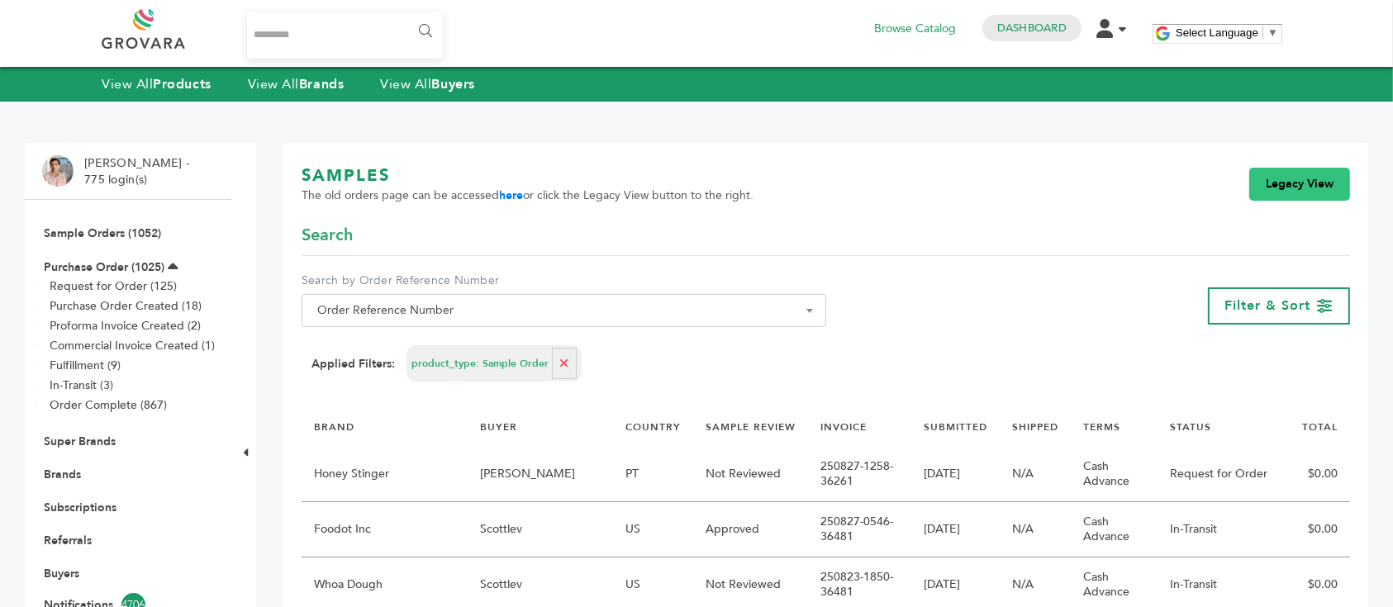
click at [1301, 193] on link "Legacy View" at bounding box center [1300, 184] width 101 height 33
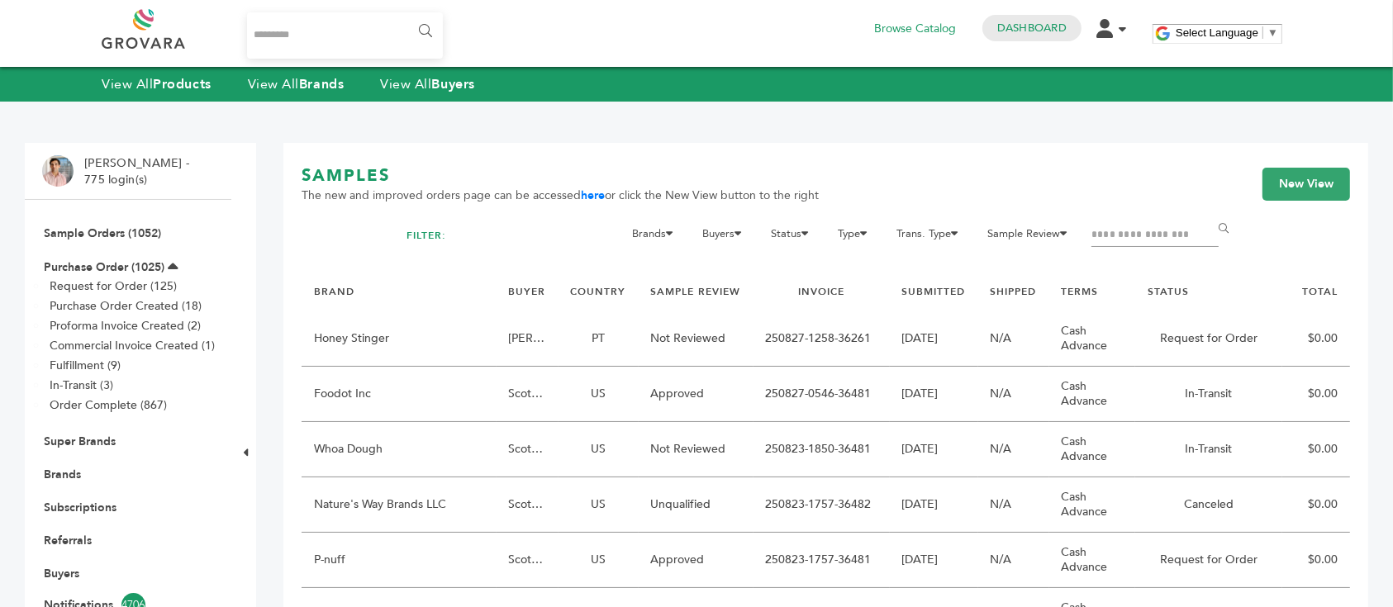
click at [1137, 233] on input "Filter by keywords" at bounding box center [1155, 235] width 127 height 23
type input "********"
click at [1208, 212] on input "******" at bounding box center [1226, 228] width 37 height 33
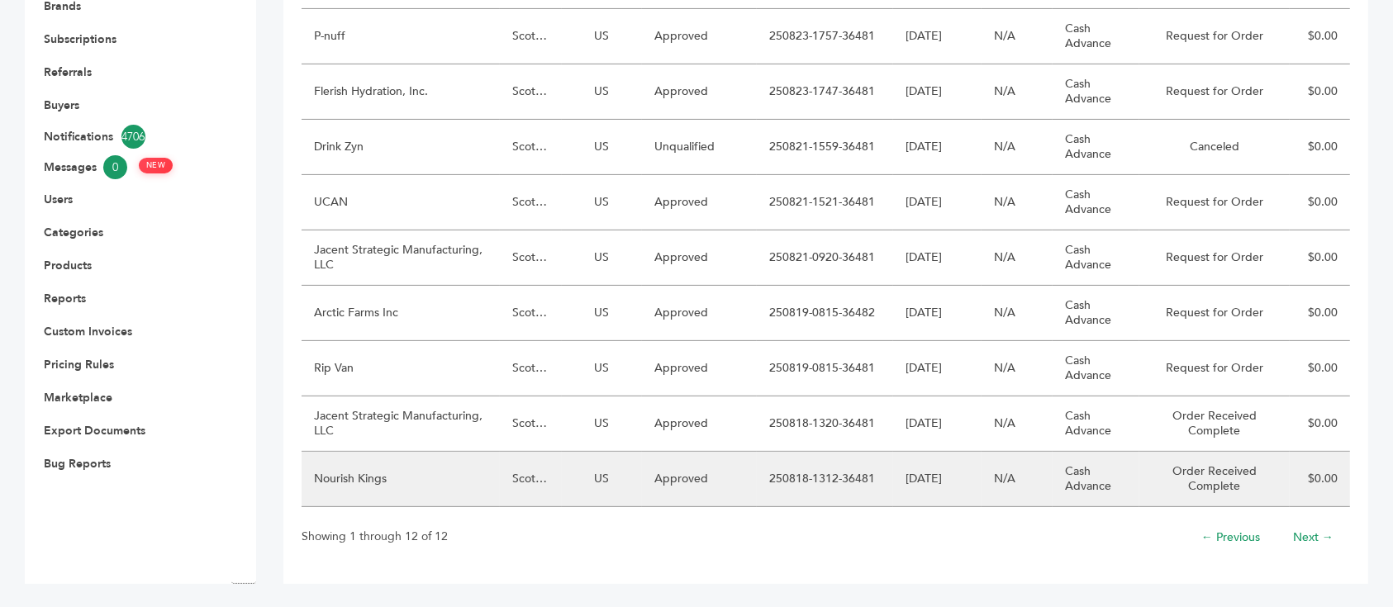
scroll to position [390, 0]
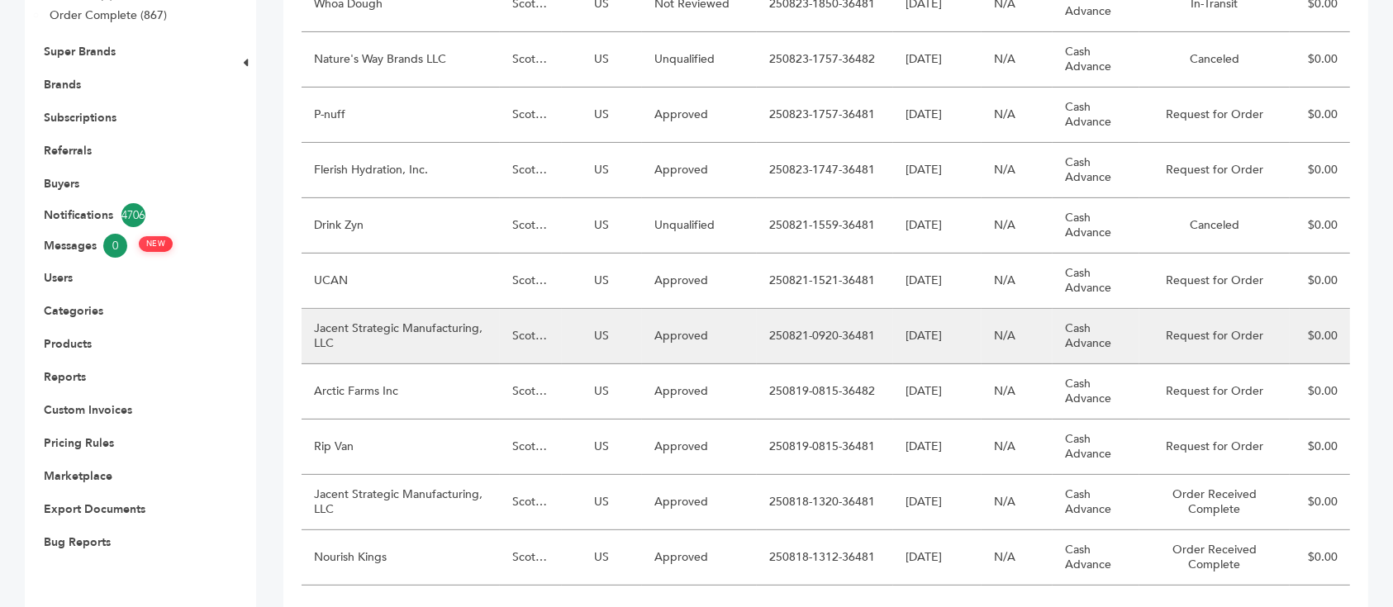
click at [454, 325] on td "Jacent Strategic Manufacturing, LLC" at bounding box center [401, 336] width 198 height 55
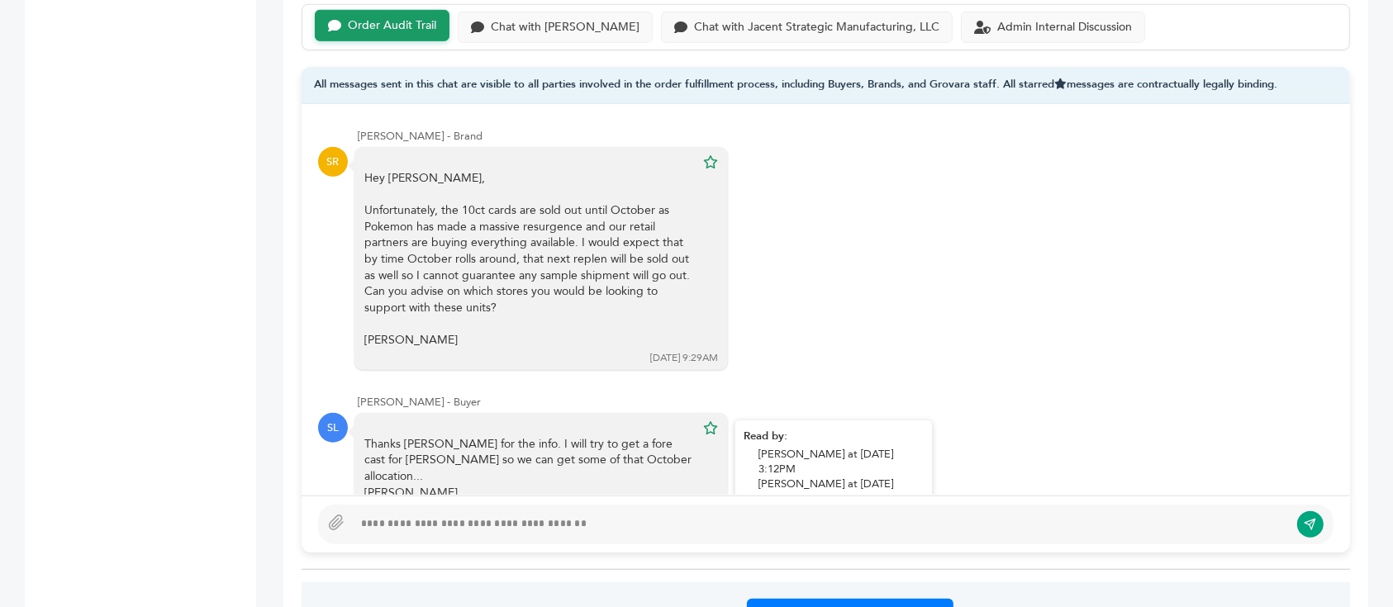
scroll to position [1131, 0]
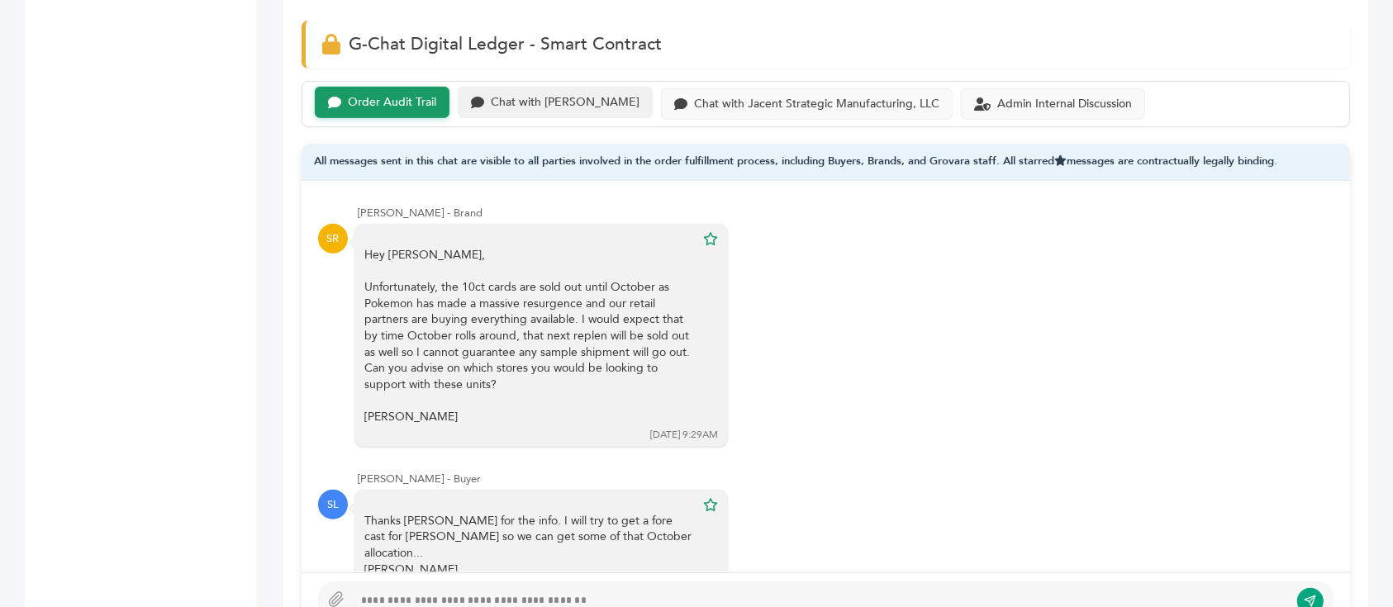
click at [523, 109] on div "Chat with [PERSON_NAME]" at bounding box center [555, 103] width 195 height 32
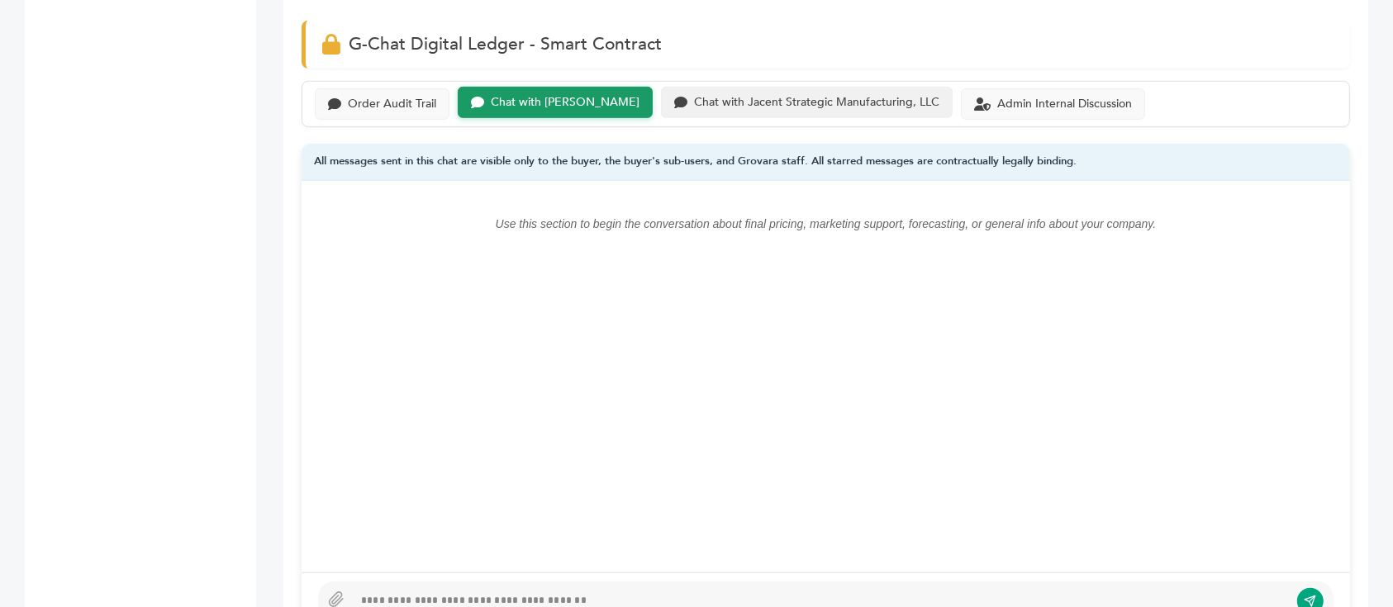
click at [725, 89] on div "Chat with Jacent Strategic Manufacturing, LLC" at bounding box center [807, 103] width 292 height 32
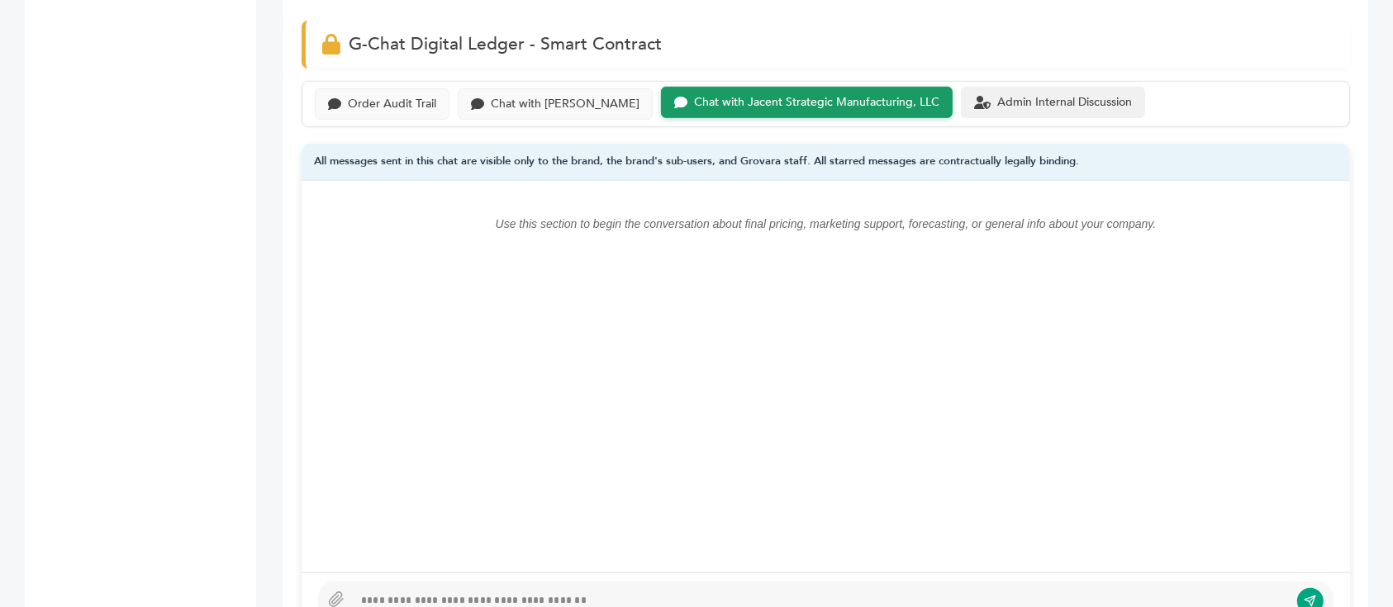
click at [998, 96] on div "Admin Internal Discussion" at bounding box center [1065, 103] width 135 height 14
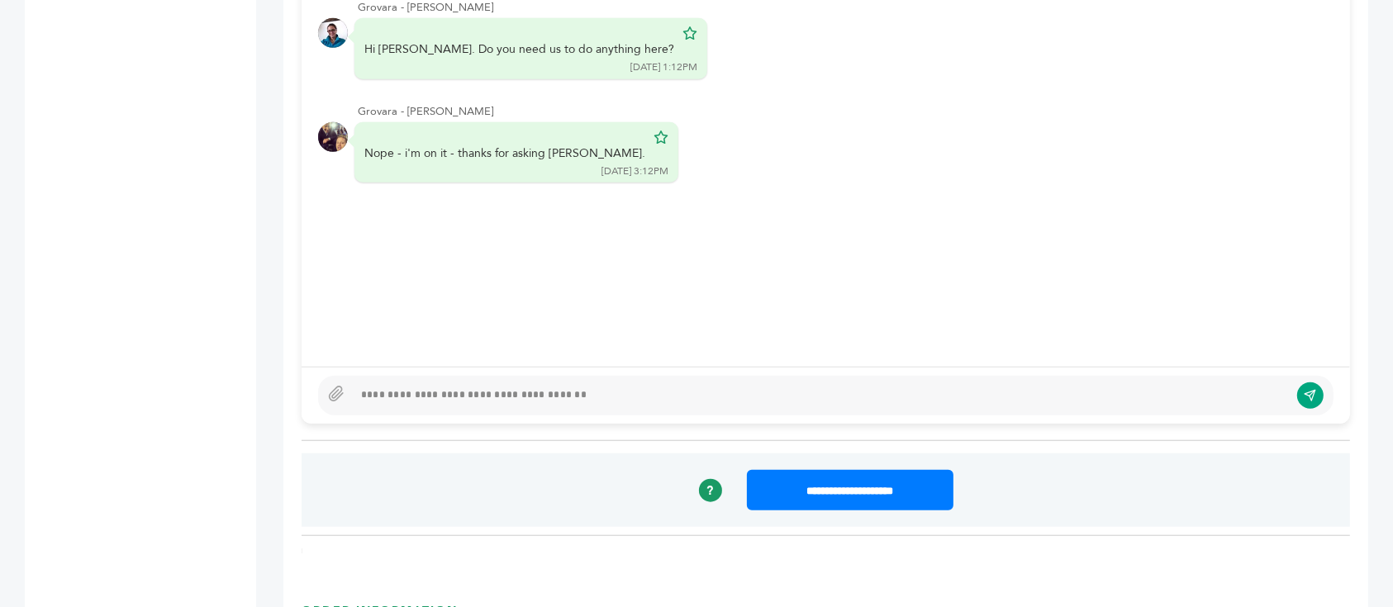
scroll to position [1337, 0]
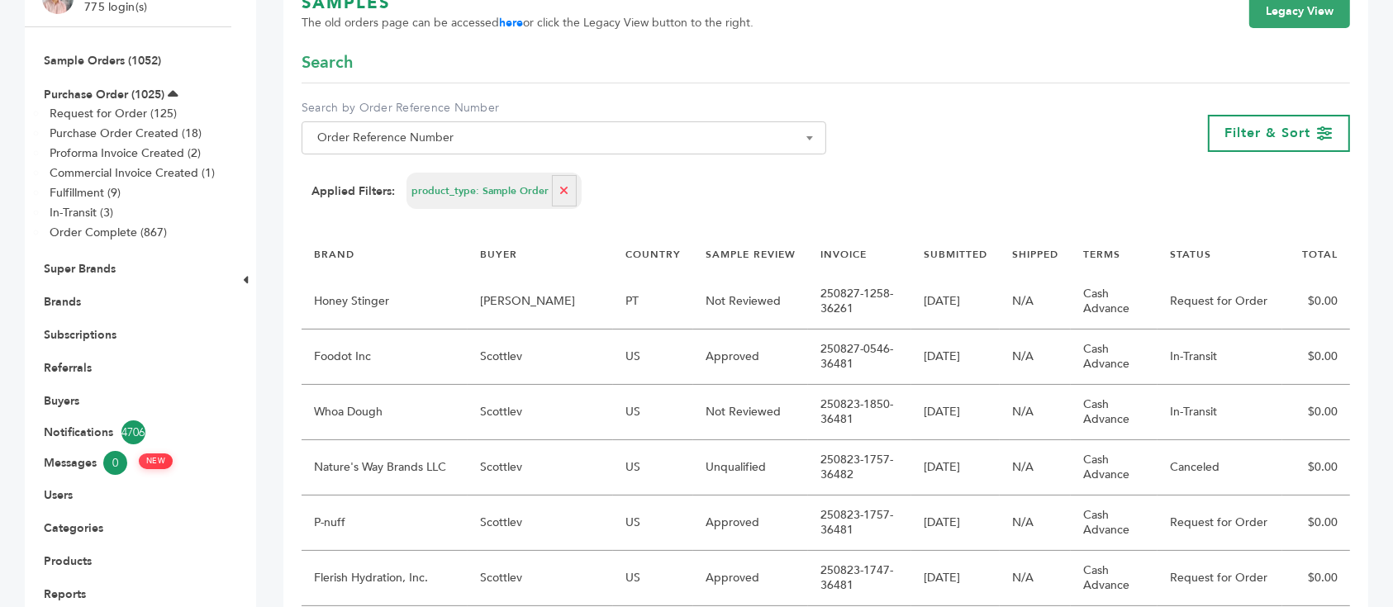
scroll to position [175, 0]
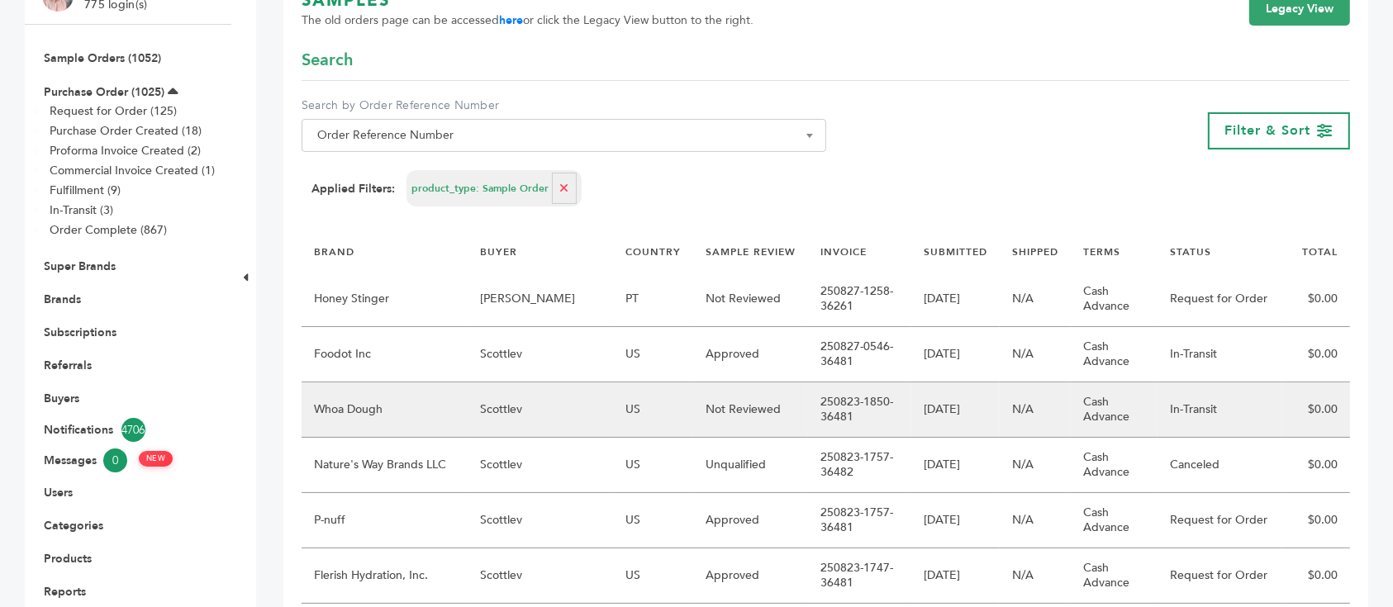
click at [566, 417] on td "Scottlev" at bounding box center [540, 410] width 145 height 55
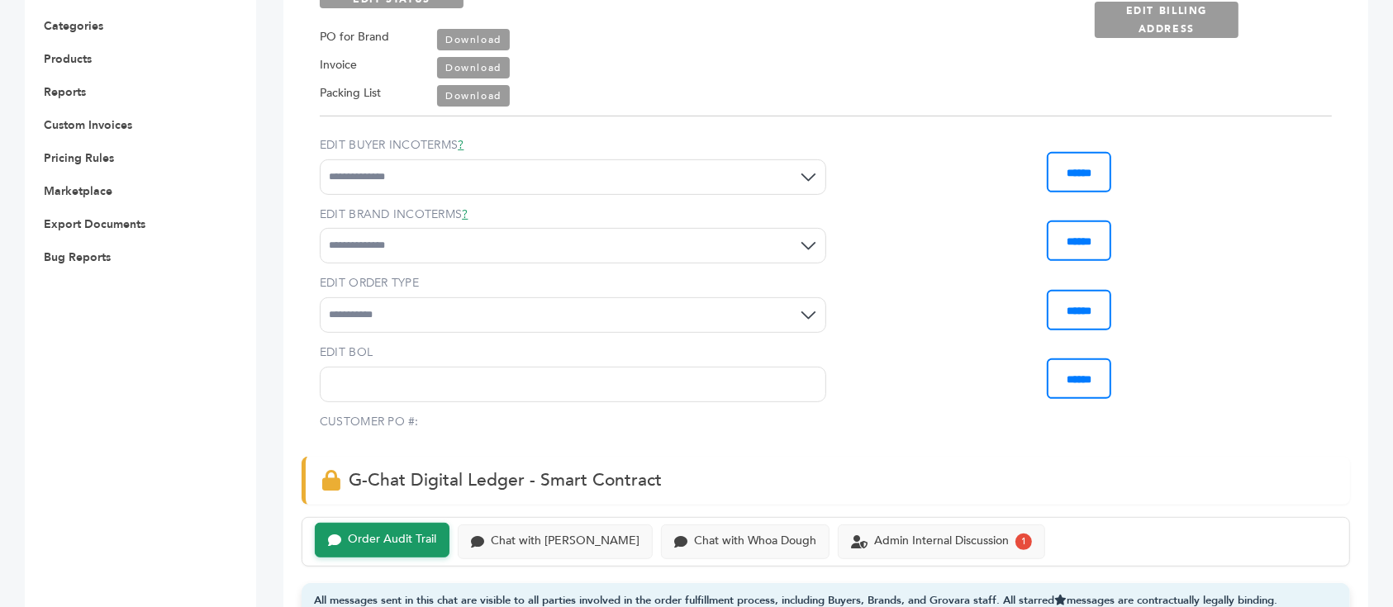
scroll to position [709, 0]
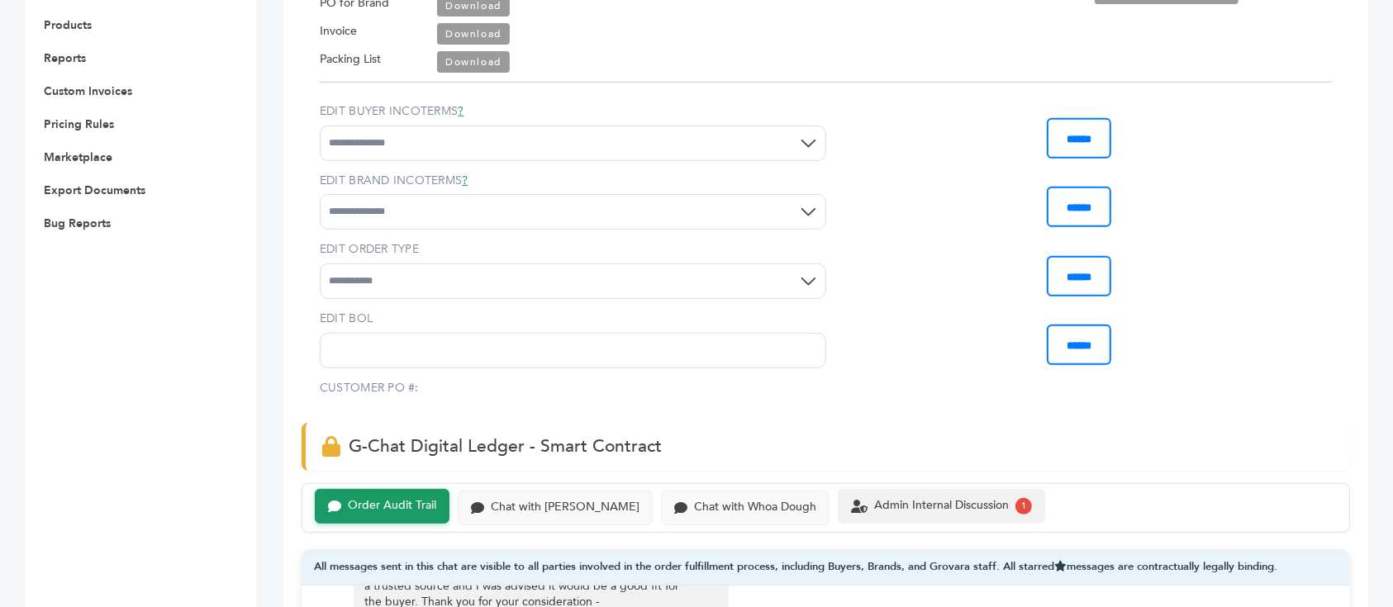
click at [944, 499] on div "Admin Internal Discussion" at bounding box center [941, 506] width 135 height 14
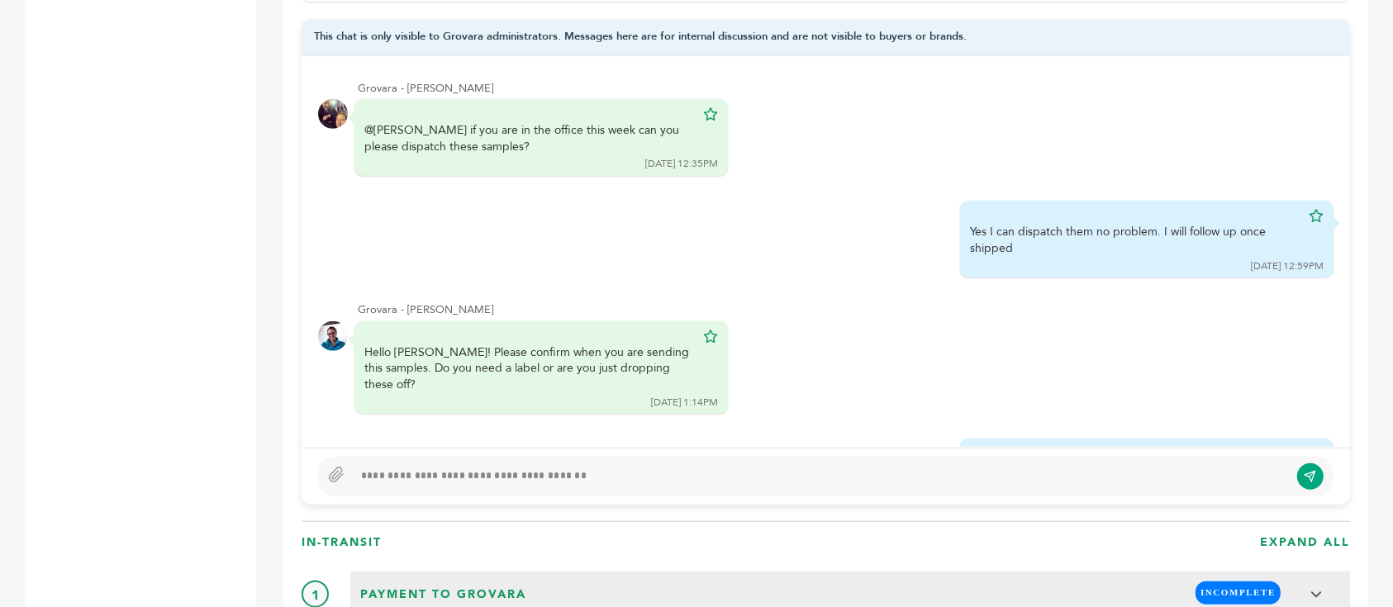
scroll to position [202, 0]
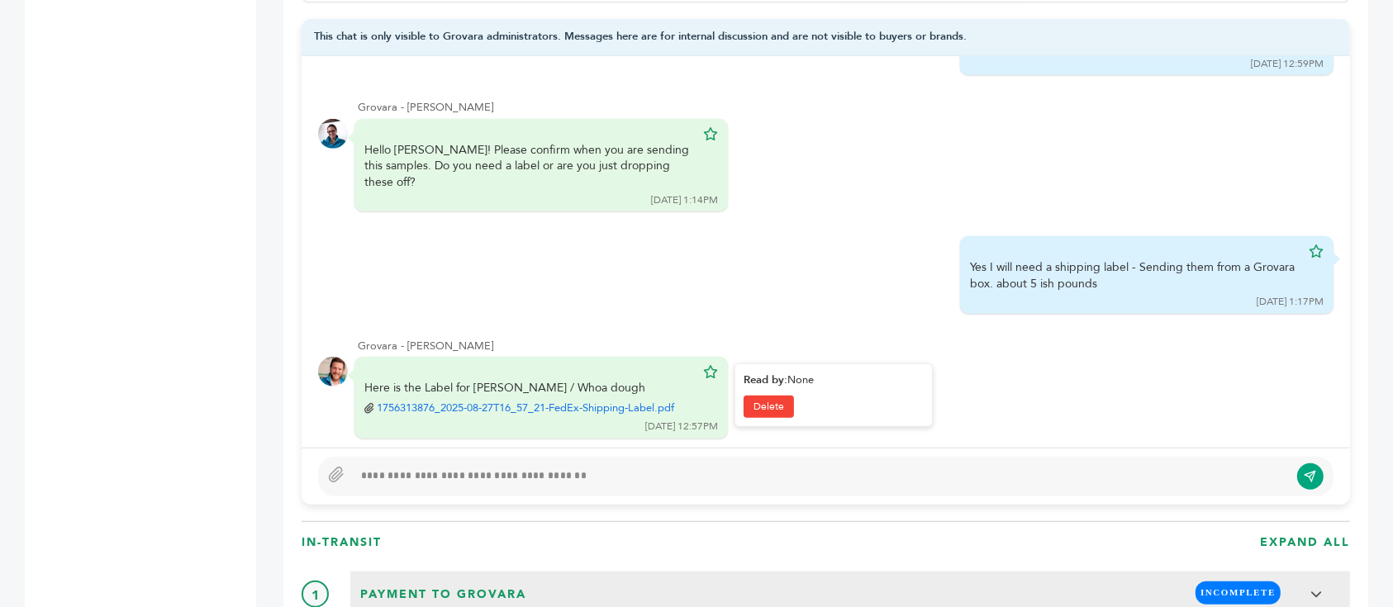
click at [575, 401] on link "1756313876_2025-08-27T16_57_21-FedEx-Shipping-Label.pdf" at bounding box center [526, 408] width 298 height 15
